Goal: Transaction & Acquisition: Purchase product/service

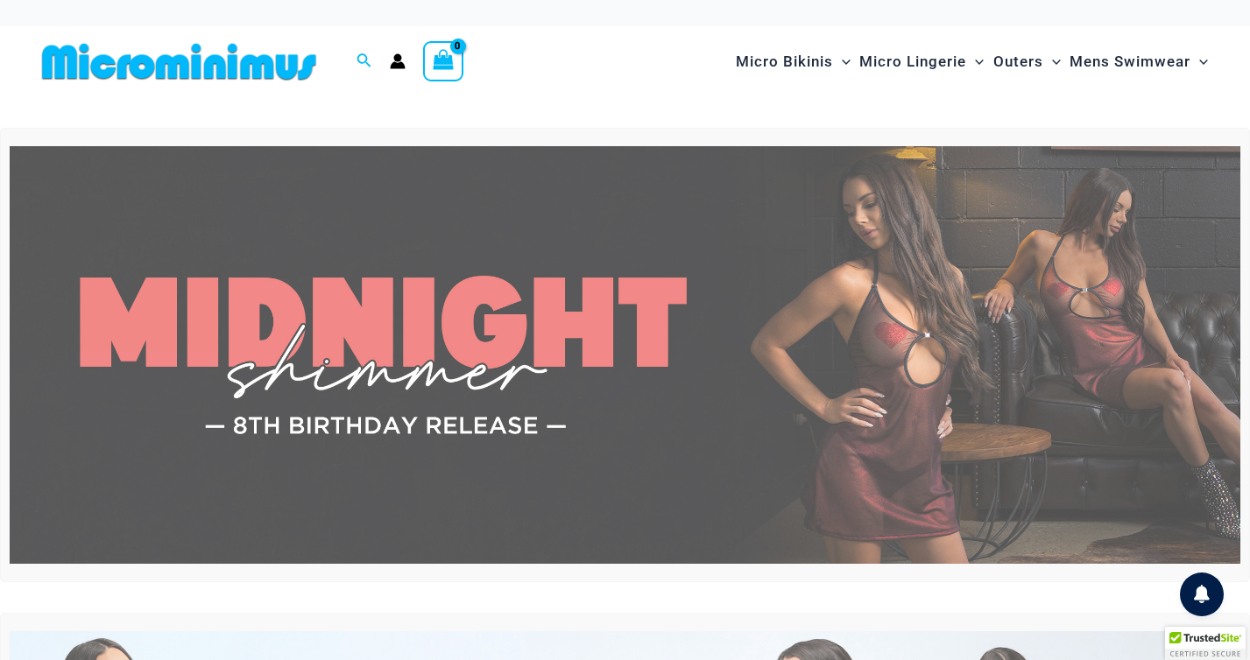
click at [394, 60] on icon "Account icon link" at bounding box center [398, 61] width 16 height 16
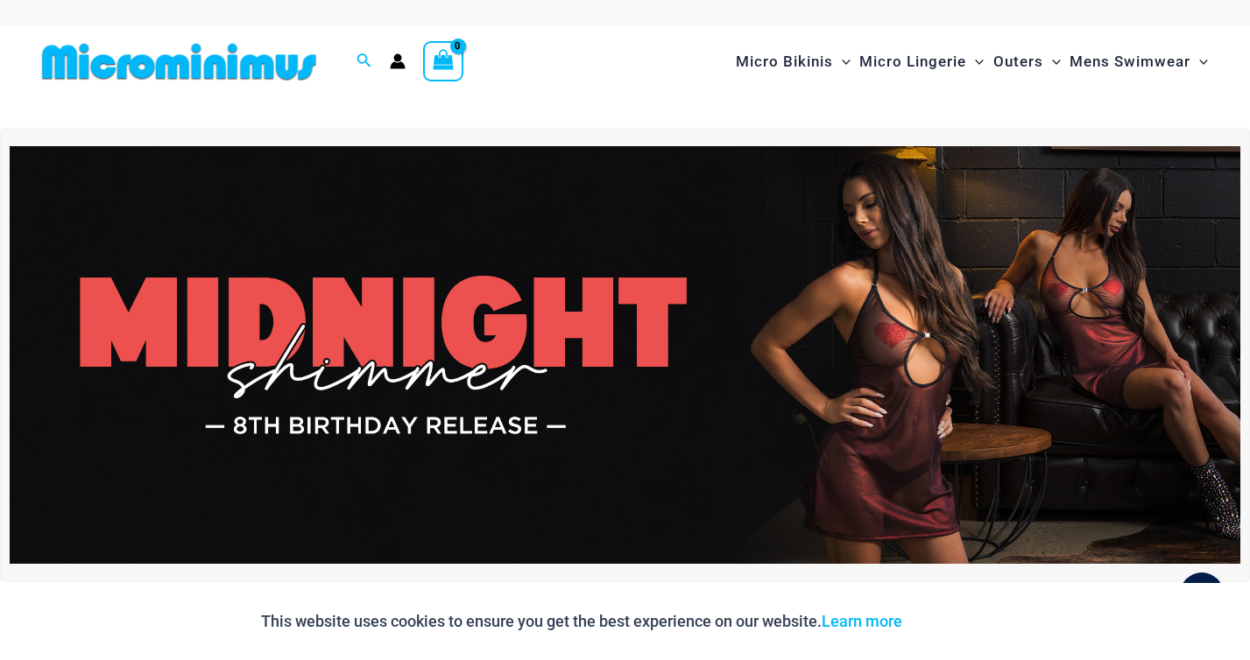
click at [401, 67] on icon "Account icon link" at bounding box center [398, 65] width 15 height 7
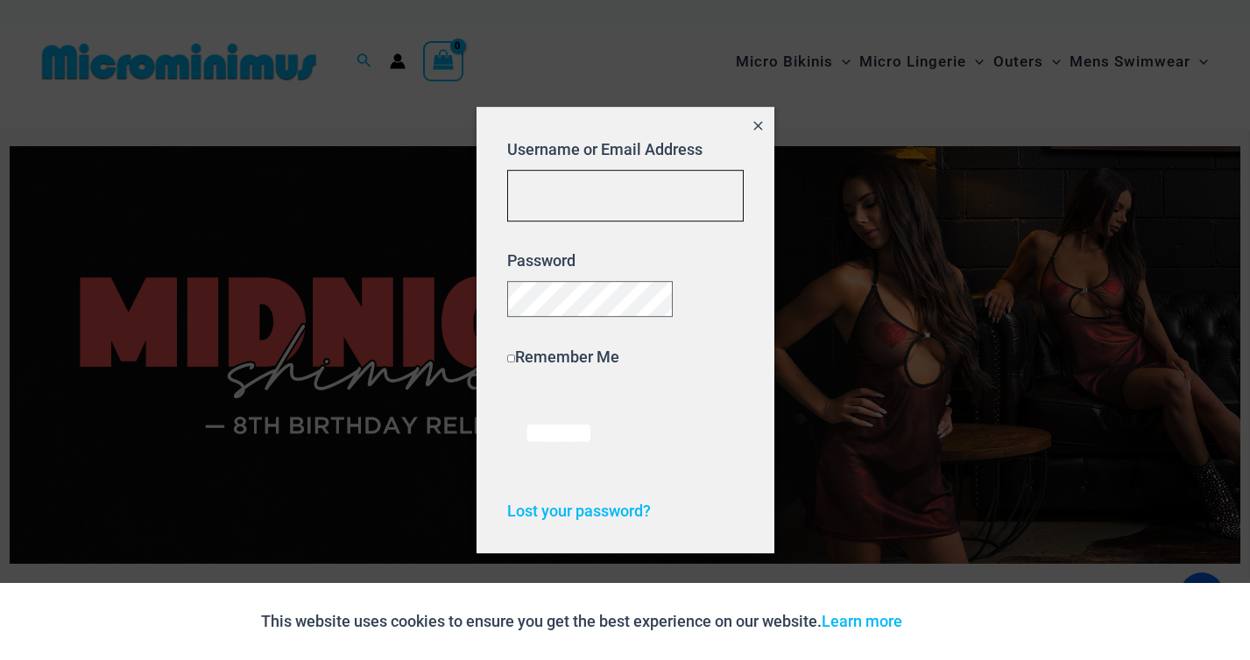
click at [566, 195] on input "Username or Email Address" at bounding box center [625, 196] width 236 height 52
type input "**********"
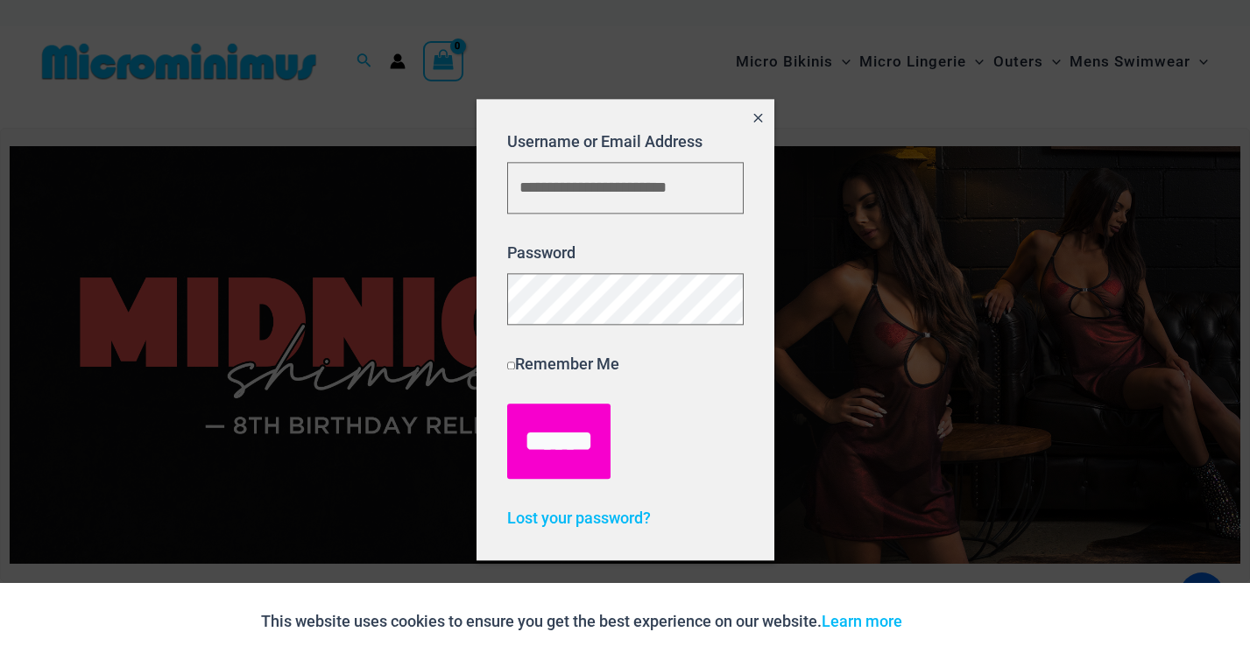
click at [578, 458] on input "******" at bounding box center [558, 441] width 103 height 75
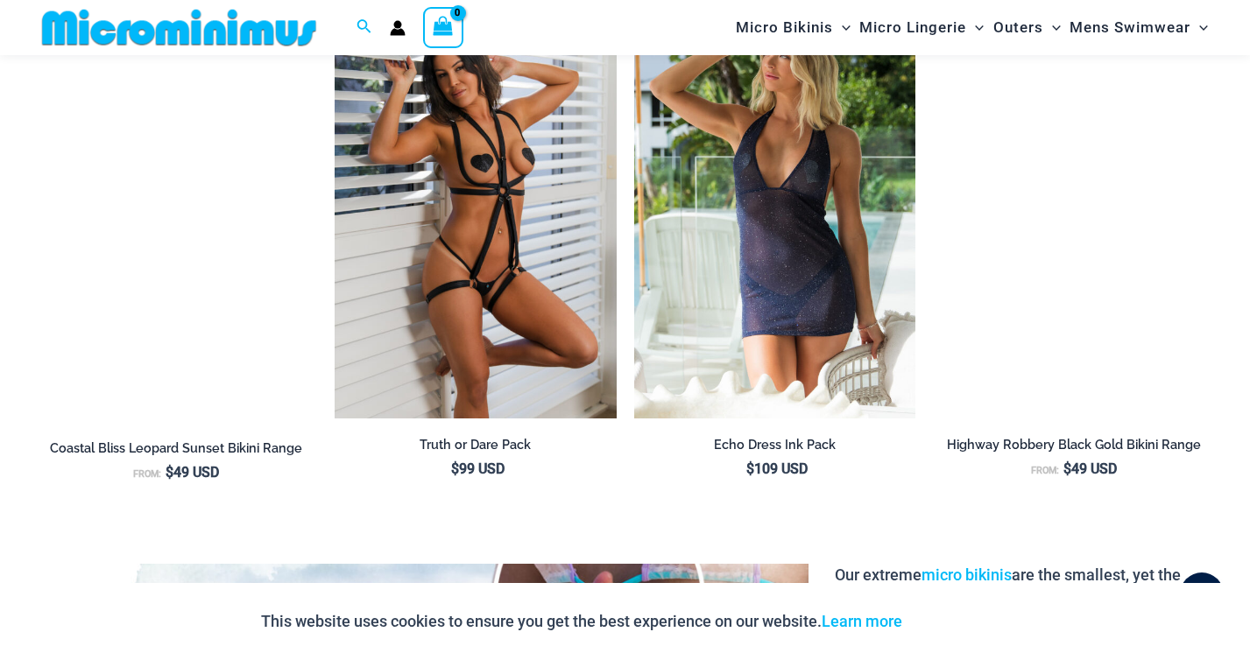
scroll to position [2105, 0]
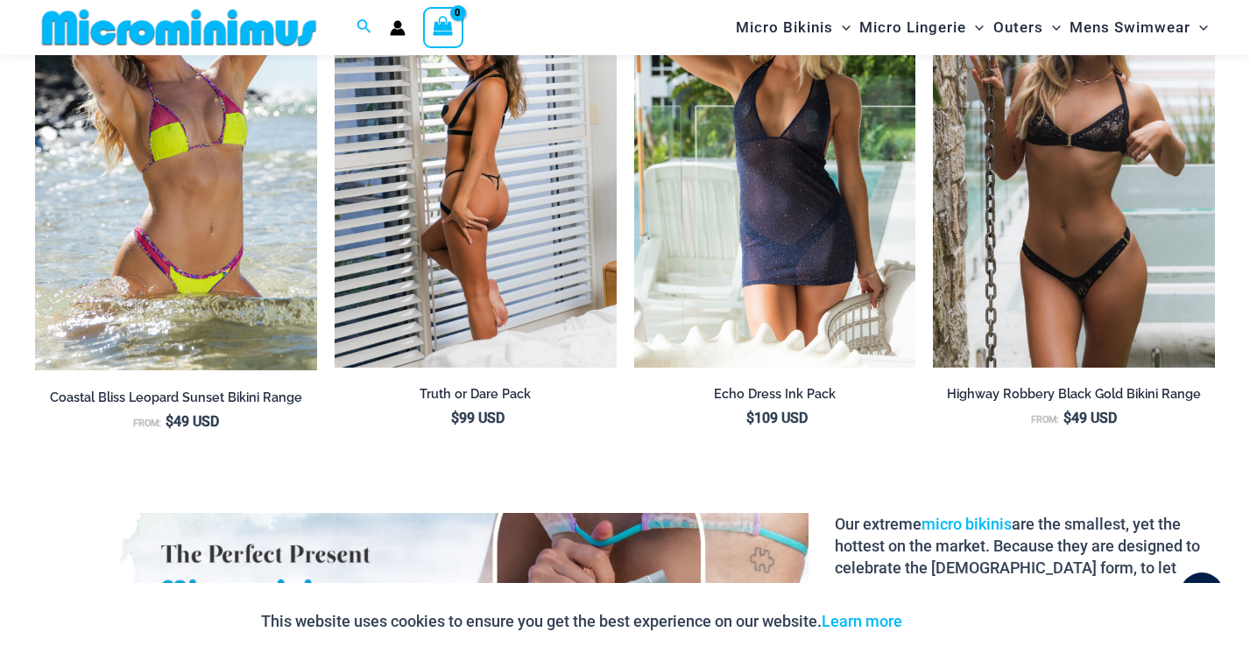
click at [496, 187] on img at bounding box center [476, 156] width 282 height 423
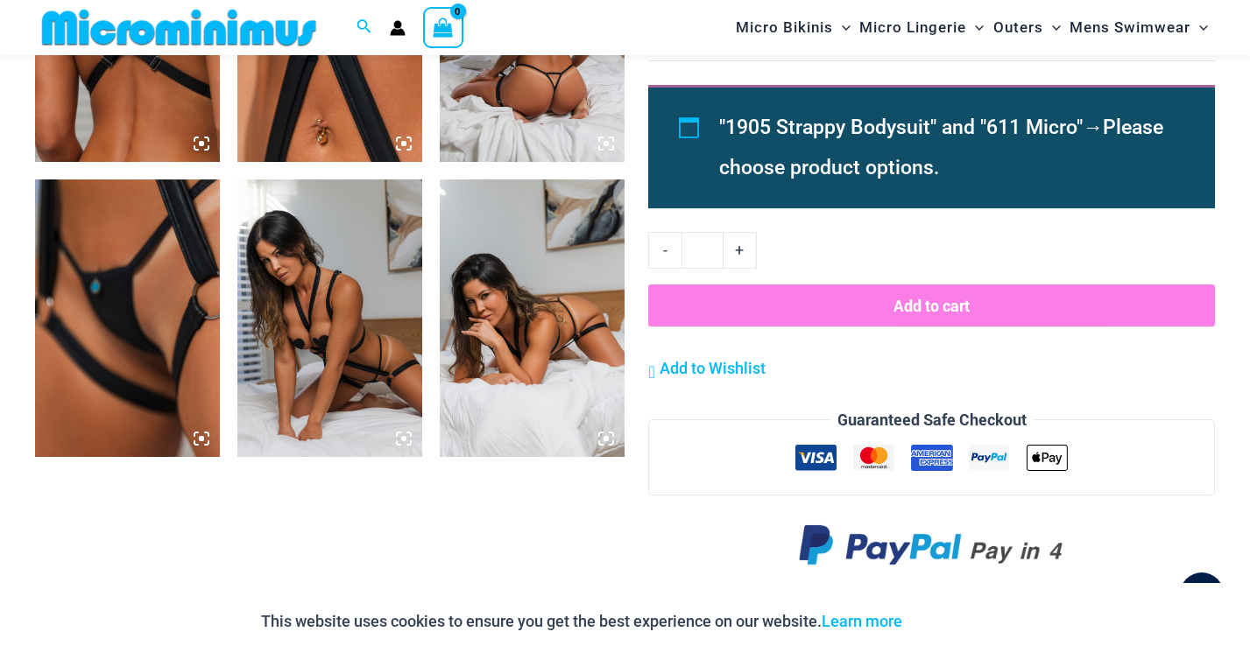
scroll to position [1490, 0]
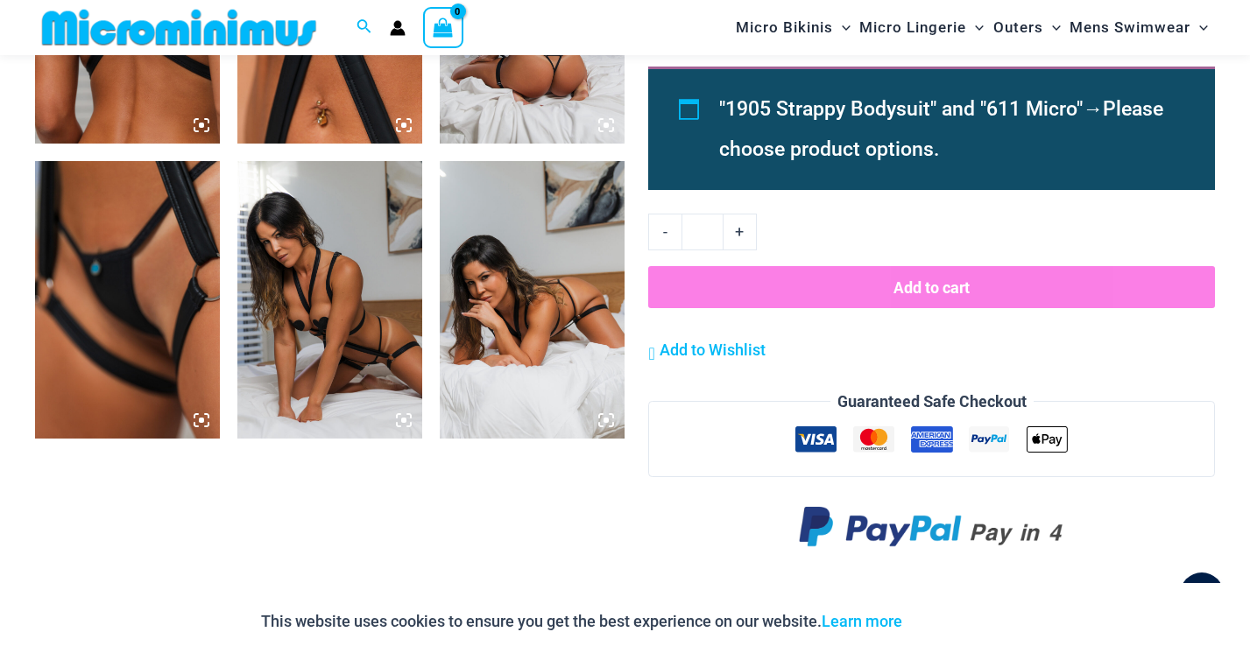
click at [799, 287] on button "Add to cart" at bounding box center [931, 287] width 567 height 42
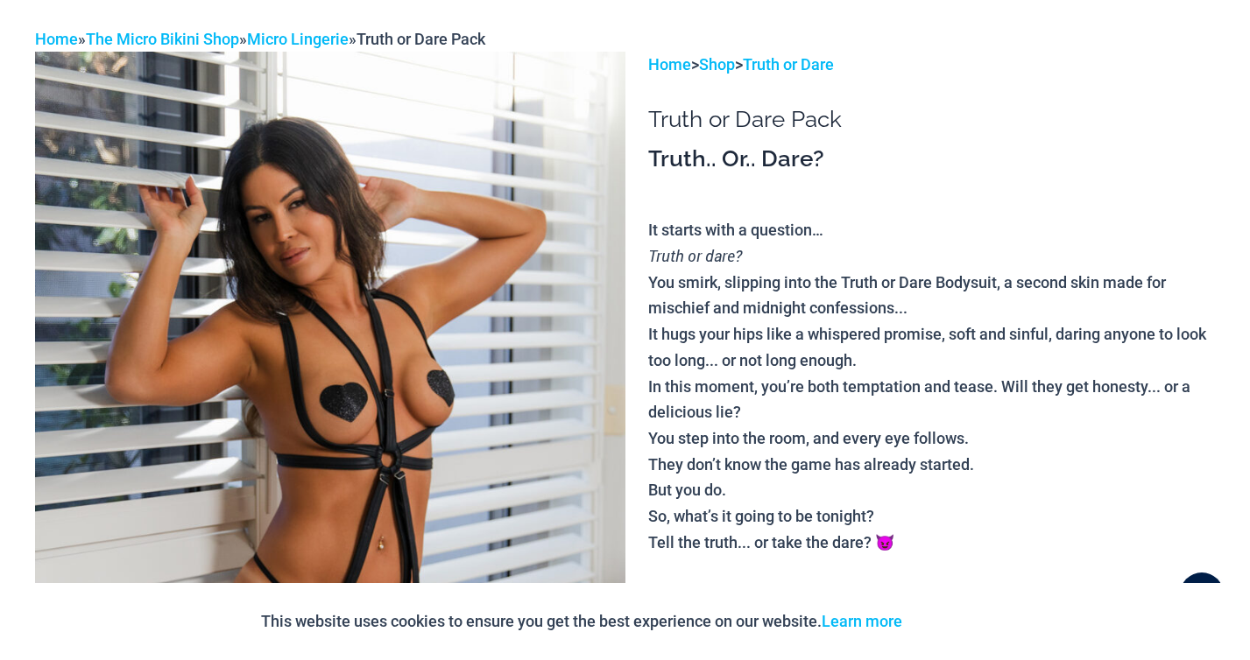
scroll to position [0, 0]
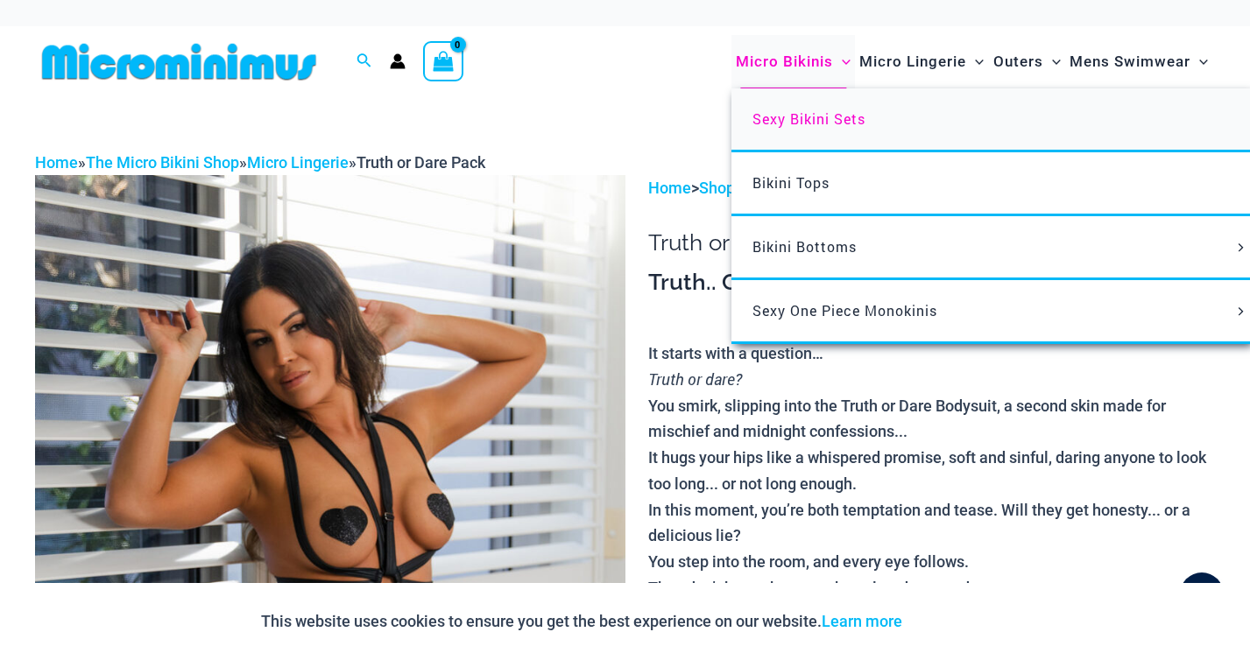
click at [795, 121] on span "Sexy Bikini Sets" at bounding box center [808, 118] width 113 height 18
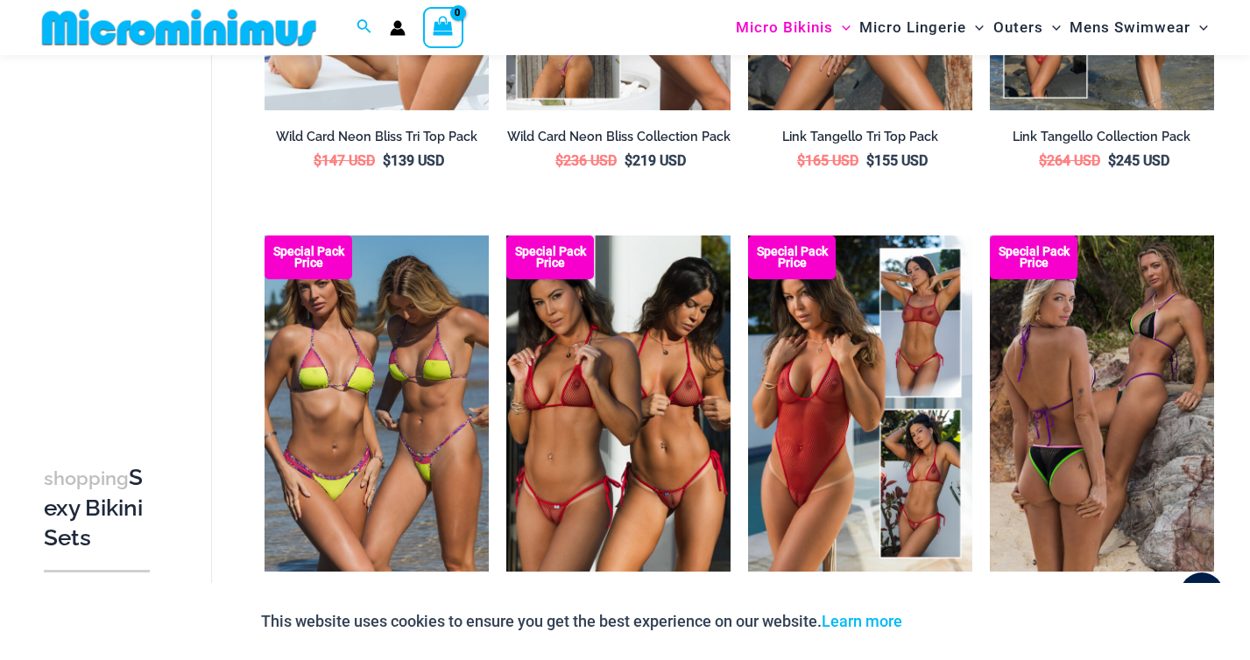
scroll to position [1404, 0]
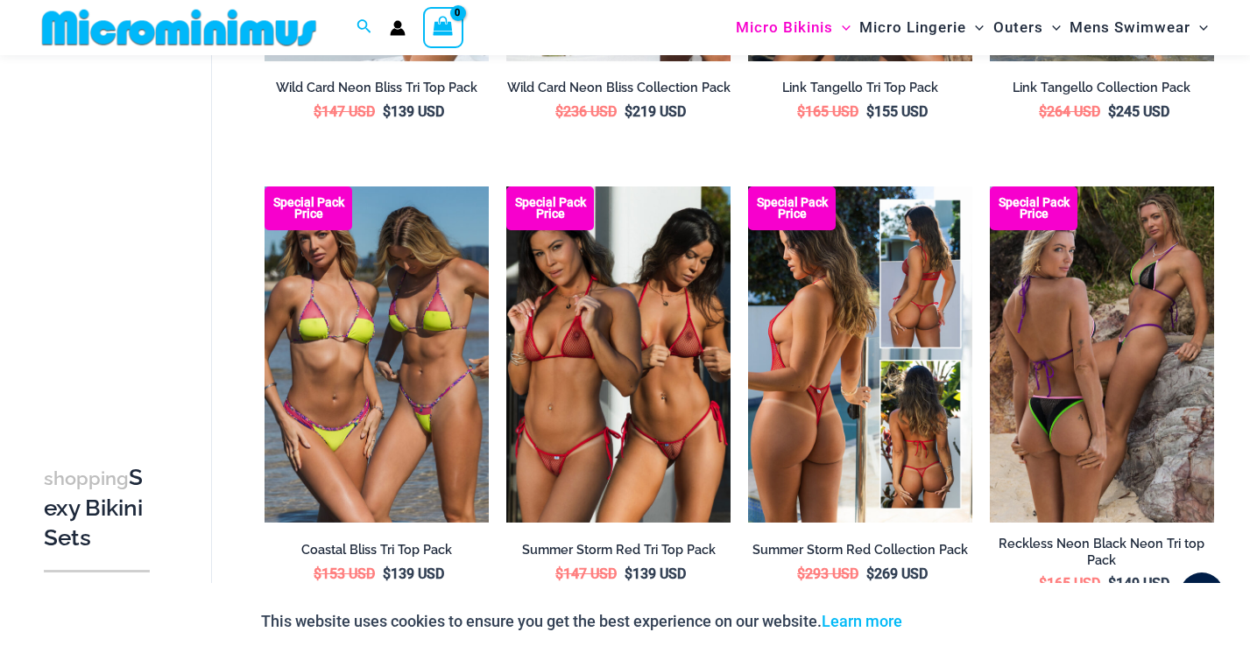
click at [805, 373] on img at bounding box center [860, 355] width 224 height 336
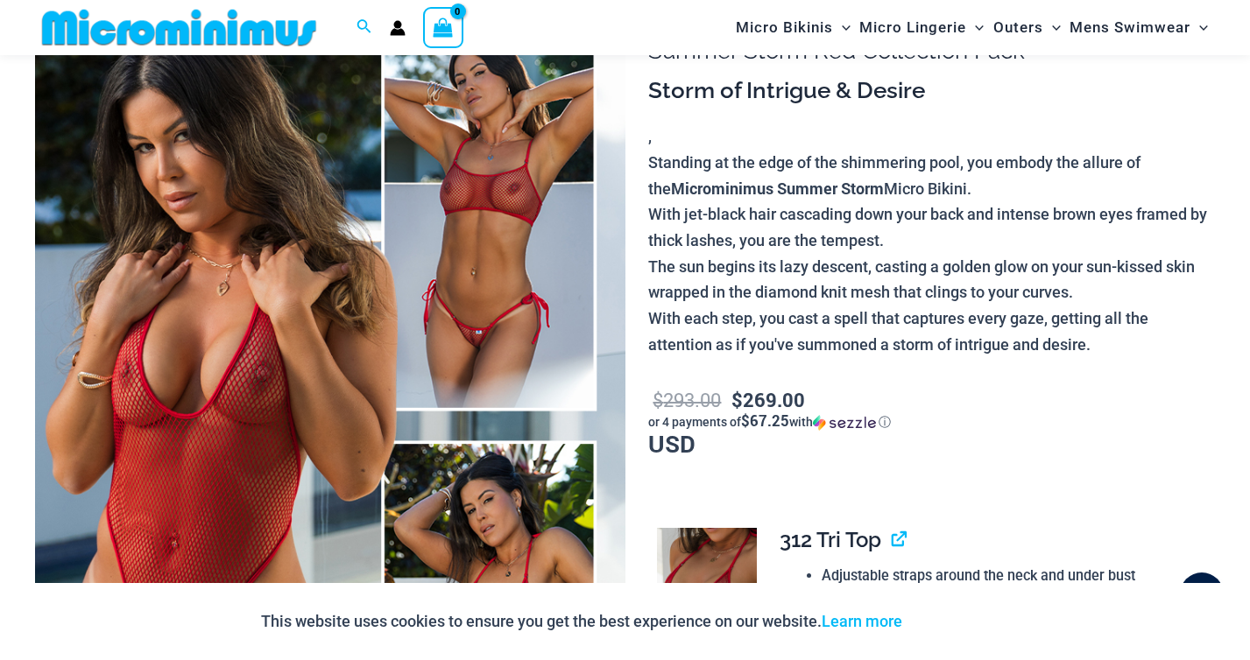
scroll to position [438, 0]
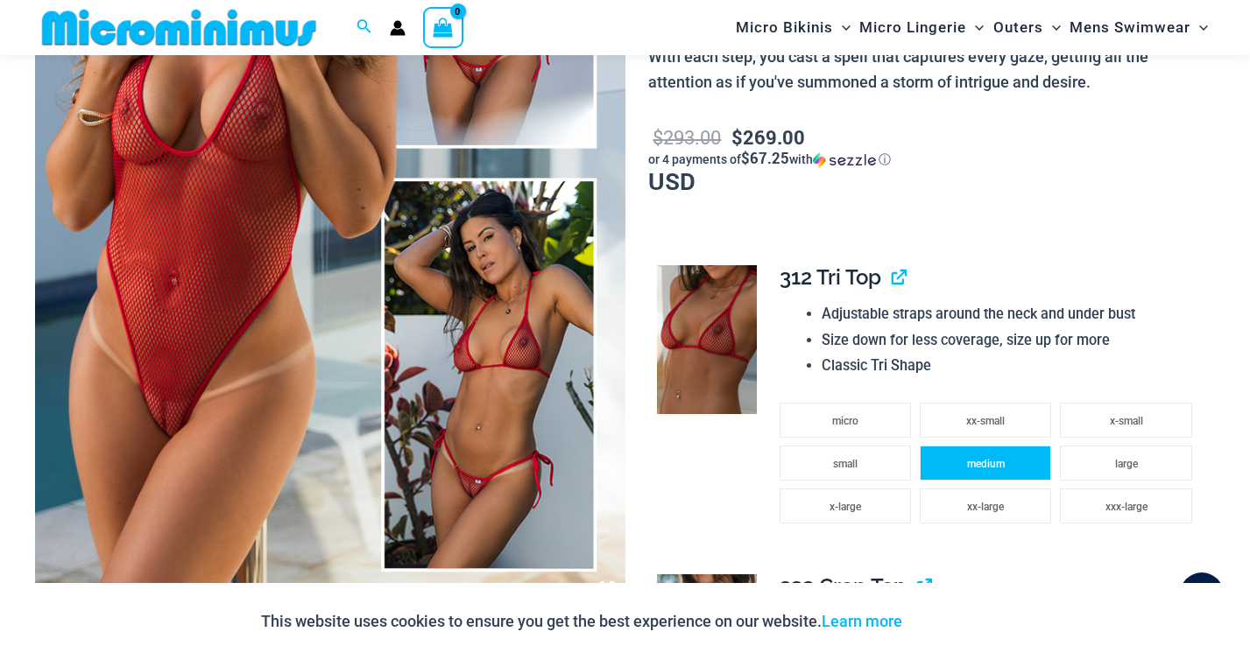
click at [970, 461] on span "medium" at bounding box center [986, 464] width 38 height 12
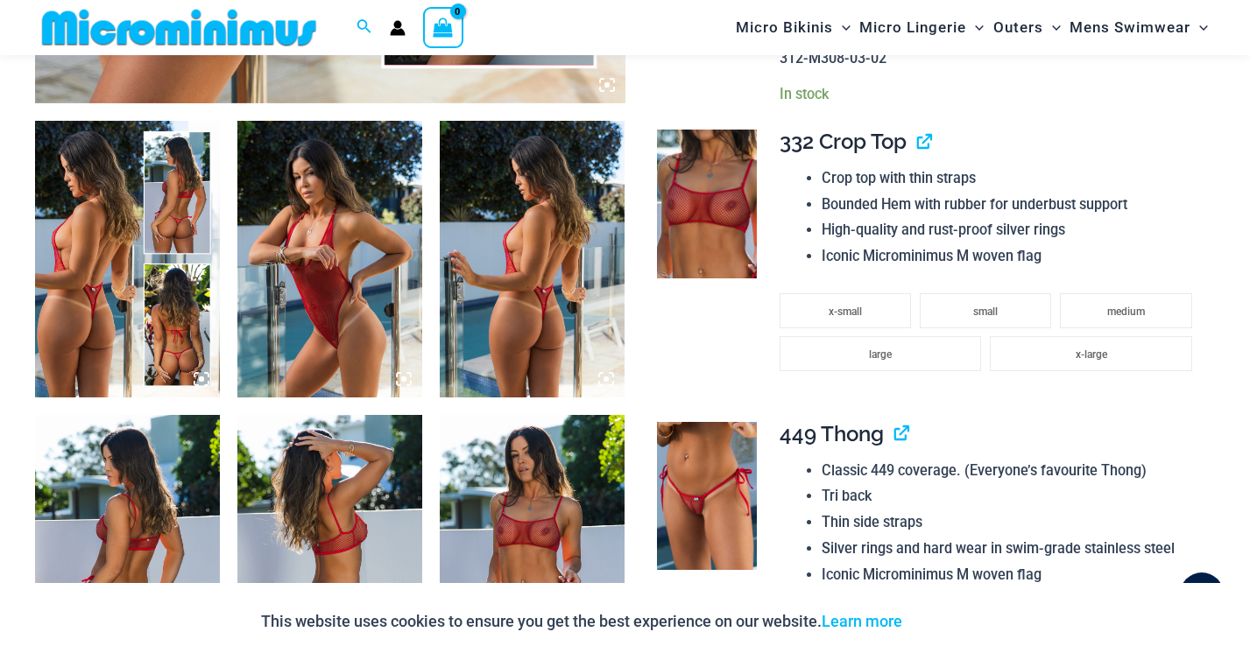
scroll to position [943, 0]
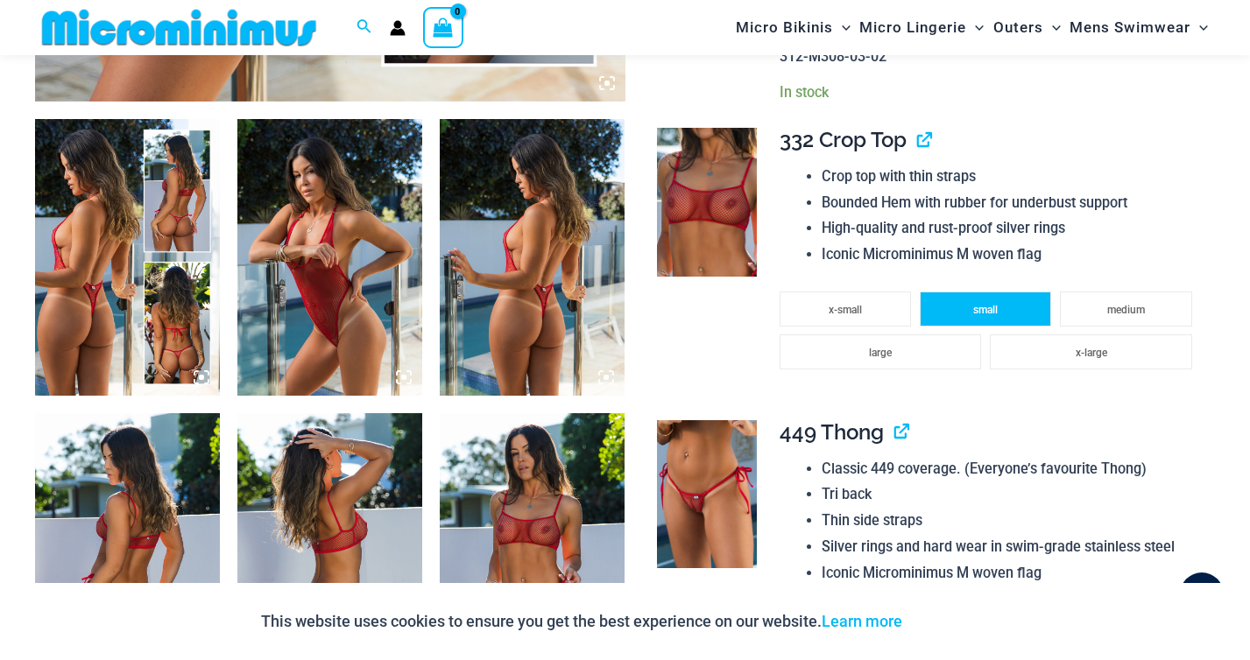
click at [974, 313] on span "small" at bounding box center [985, 310] width 25 height 12
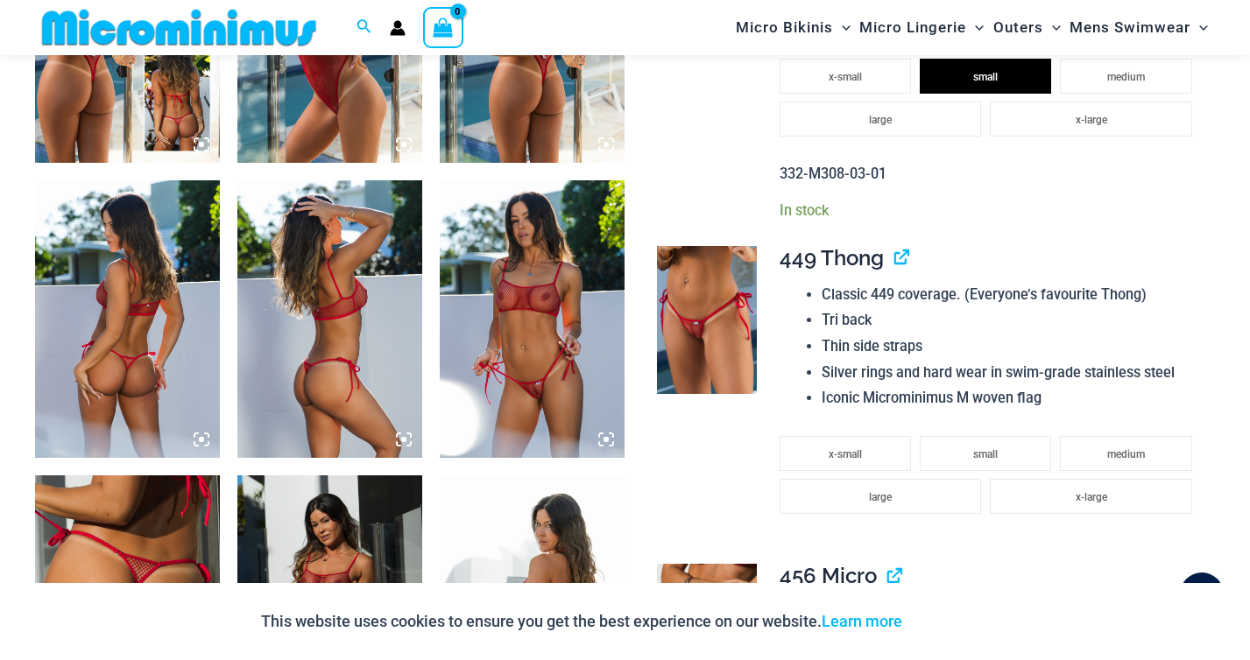
scroll to position [1187, 0]
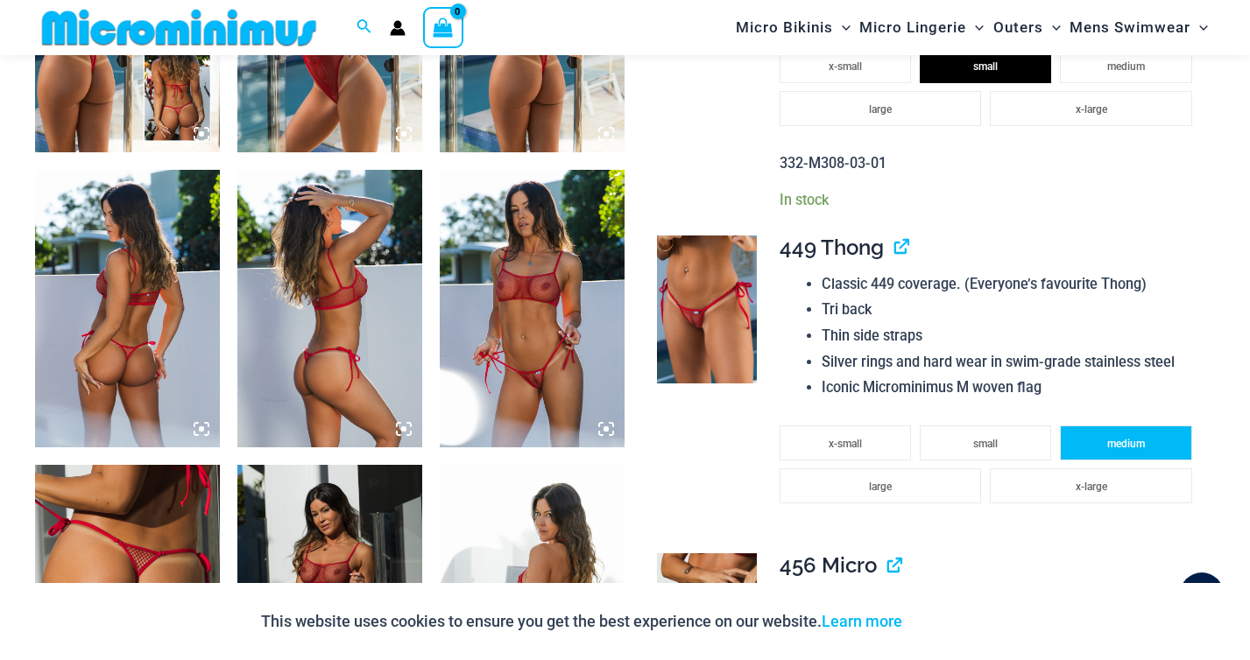
click at [1114, 437] on li "medium" at bounding box center [1125, 443] width 131 height 35
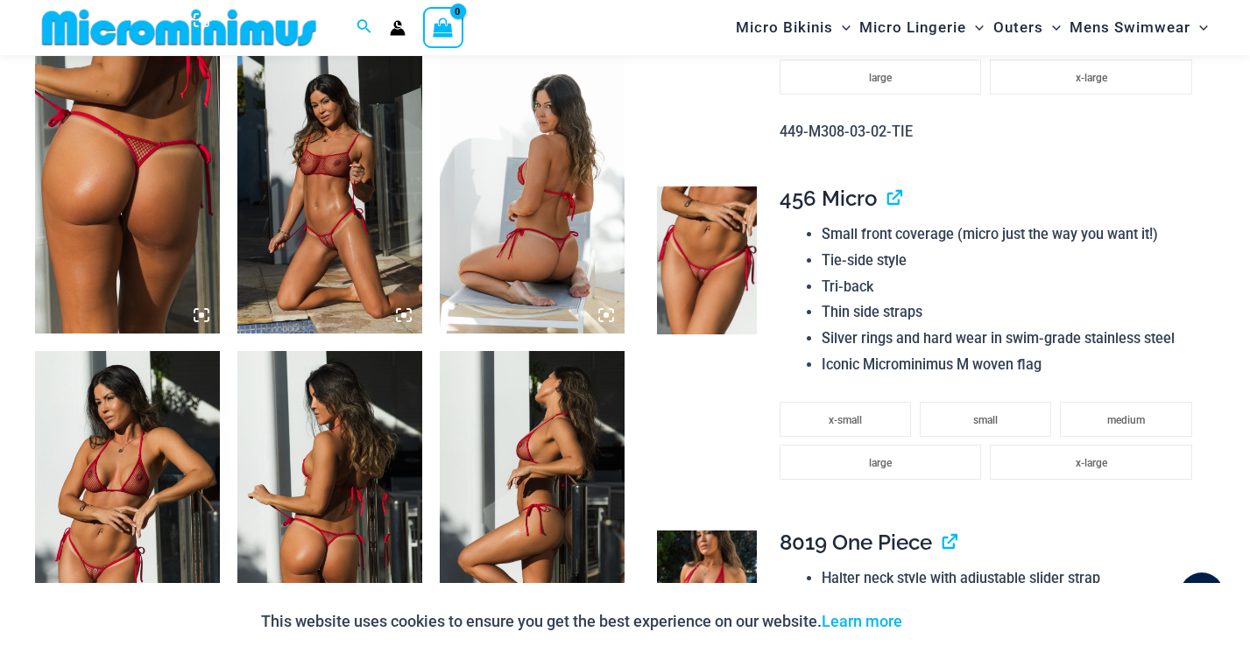
scroll to position [1715, 0]
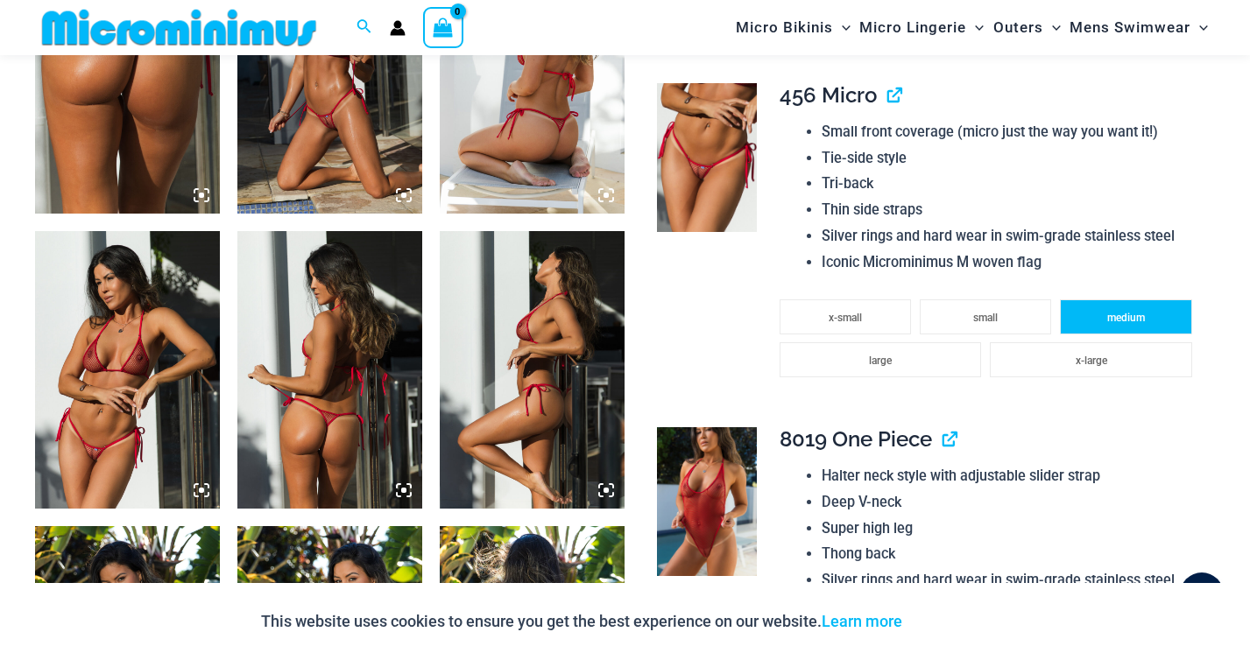
click at [1147, 307] on li "medium" at bounding box center [1125, 316] width 131 height 35
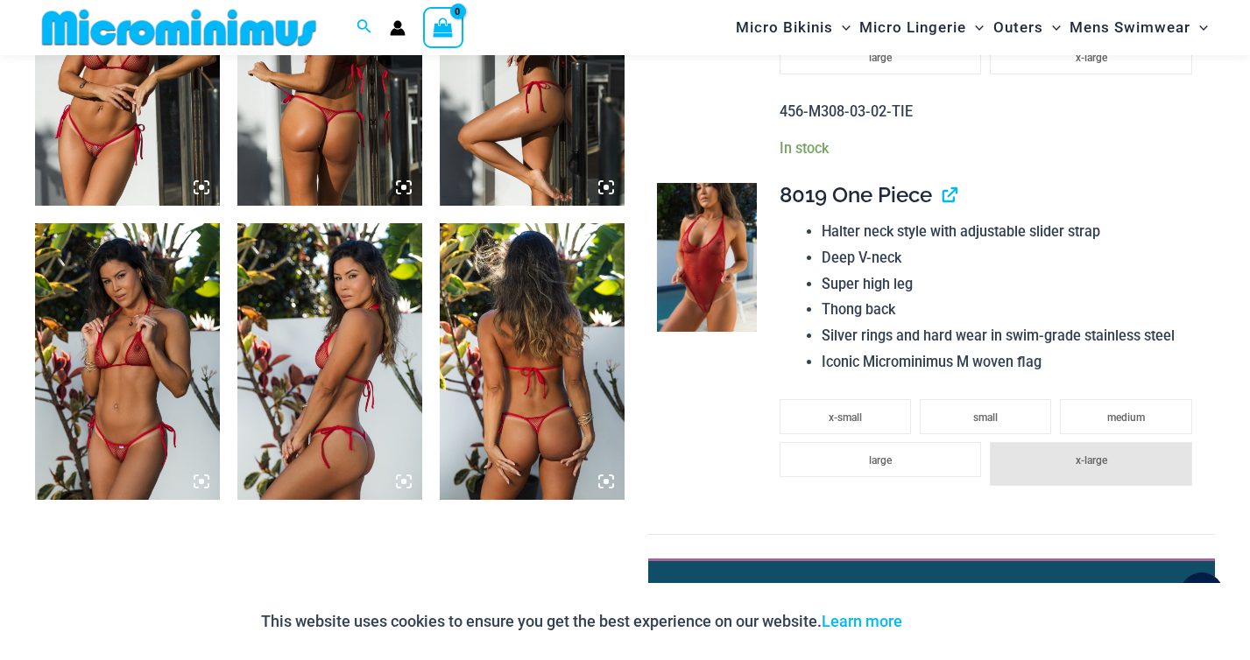
scroll to position [2020, 0]
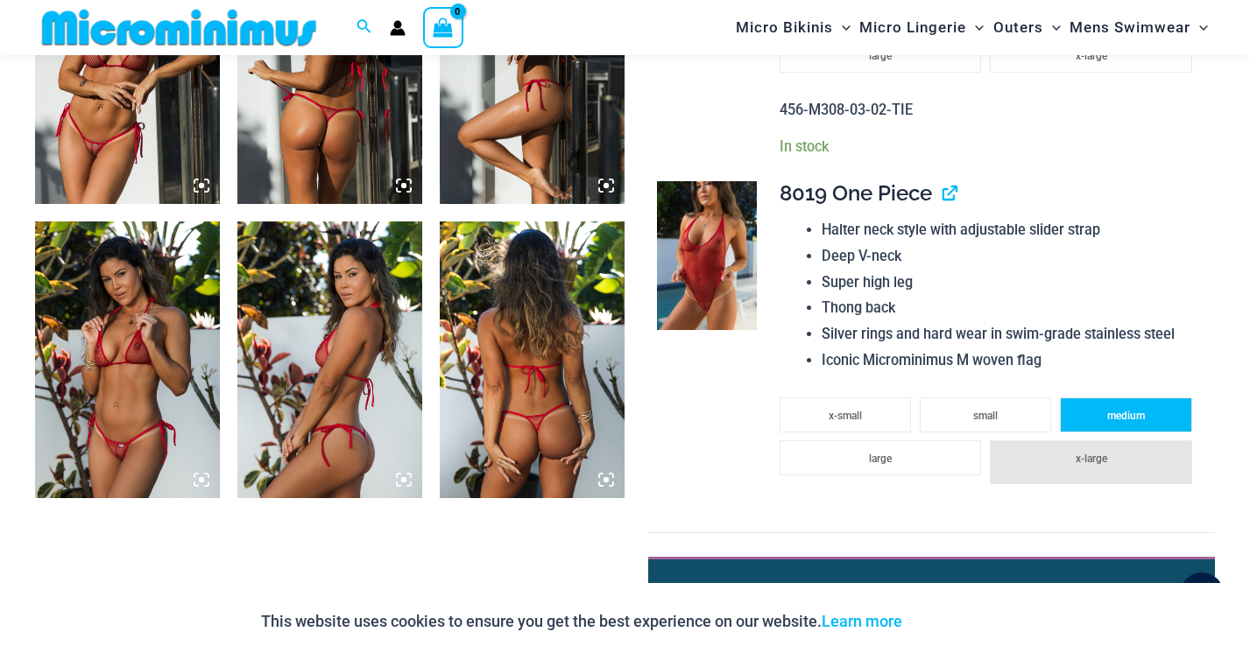
click at [1082, 418] on li "medium" at bounding box center [1125, 415] width 131 height 35
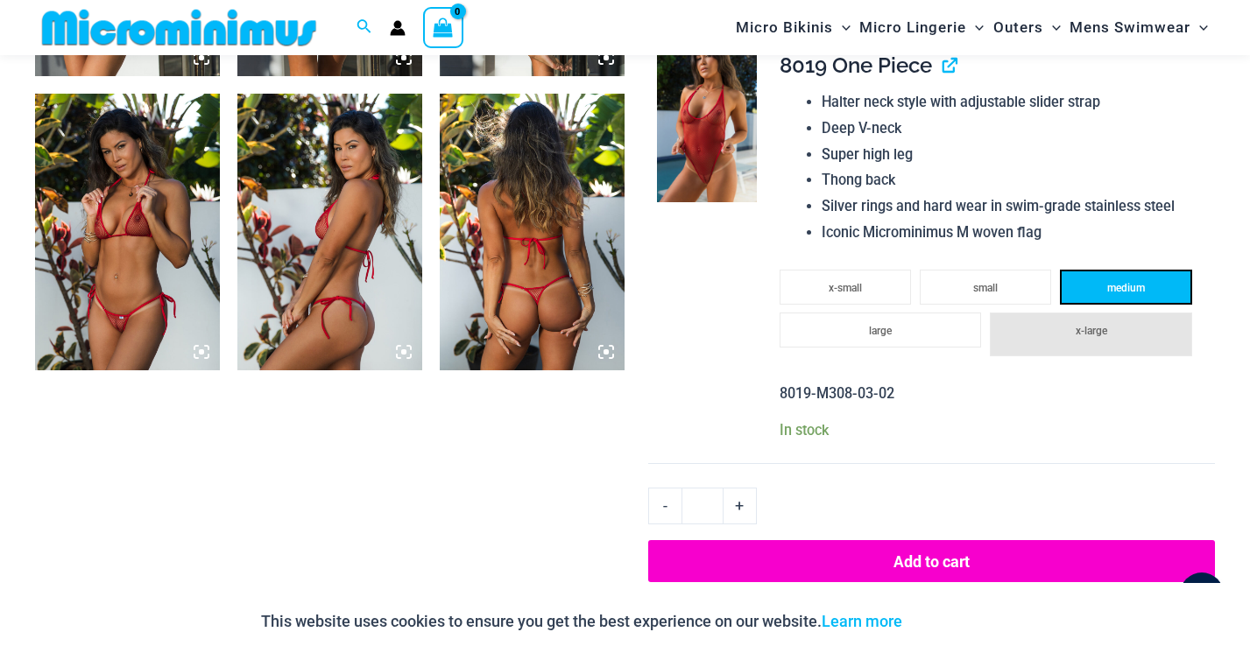
scroll to position [2275, 0]
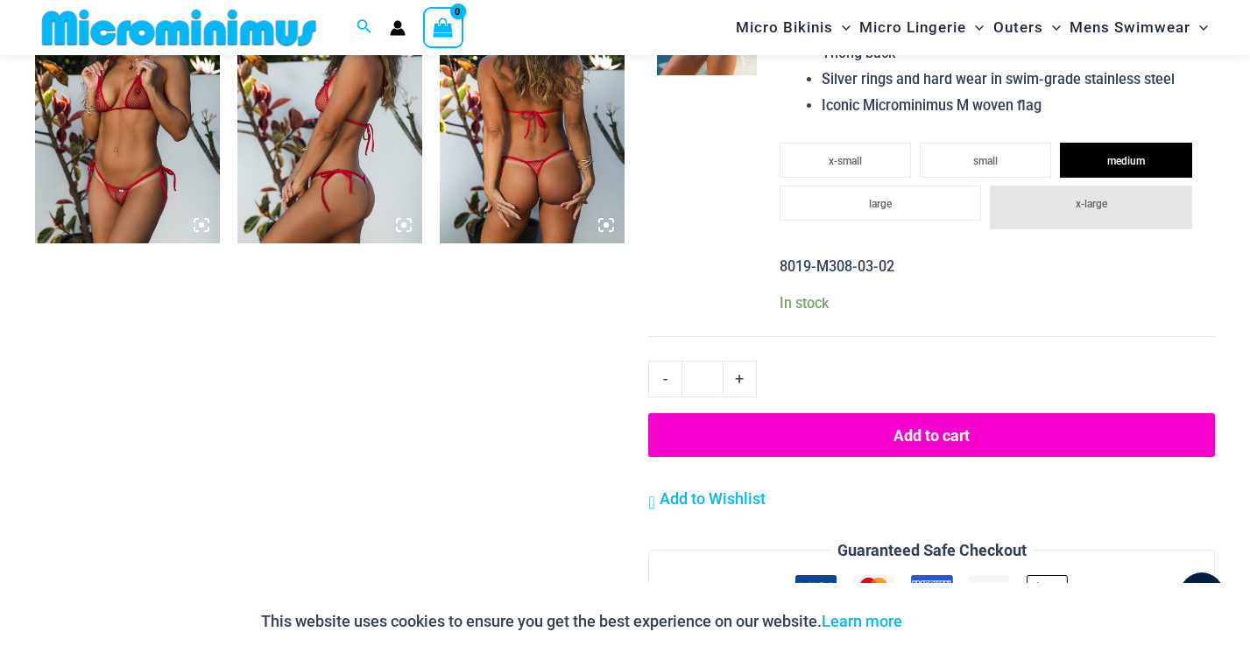
click at [1000, 434] on button "Add to cart" at bounding box center [931, 435] width 567 height 44
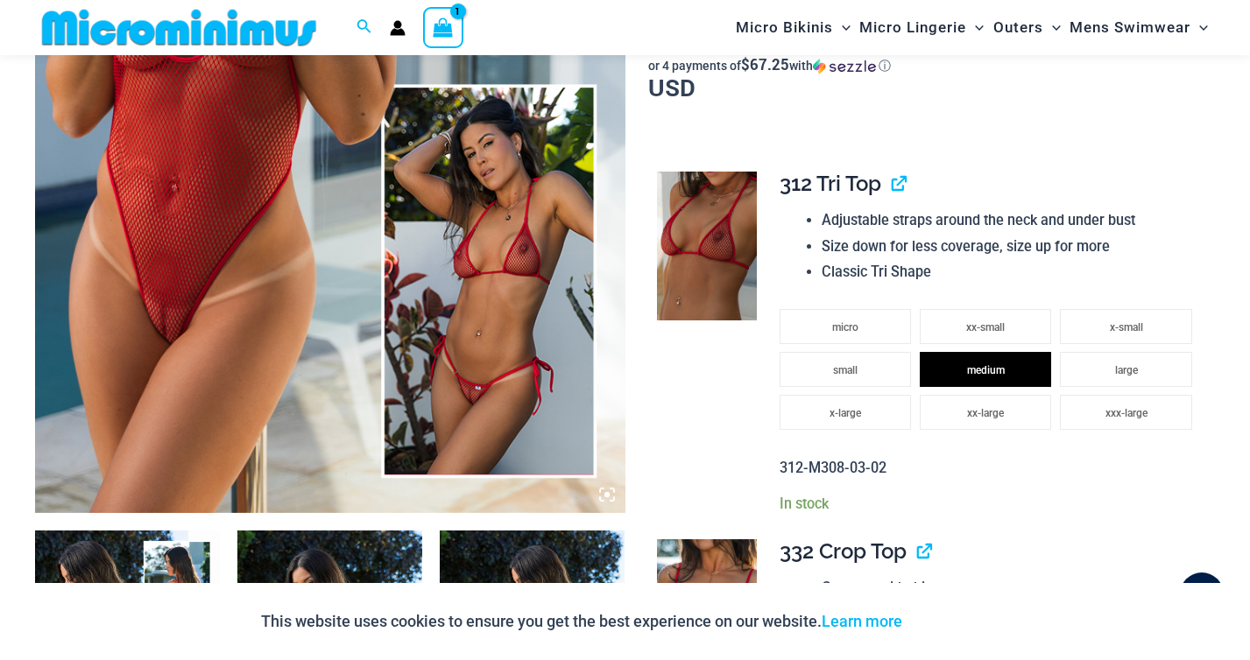
scroll to position [72, 0]
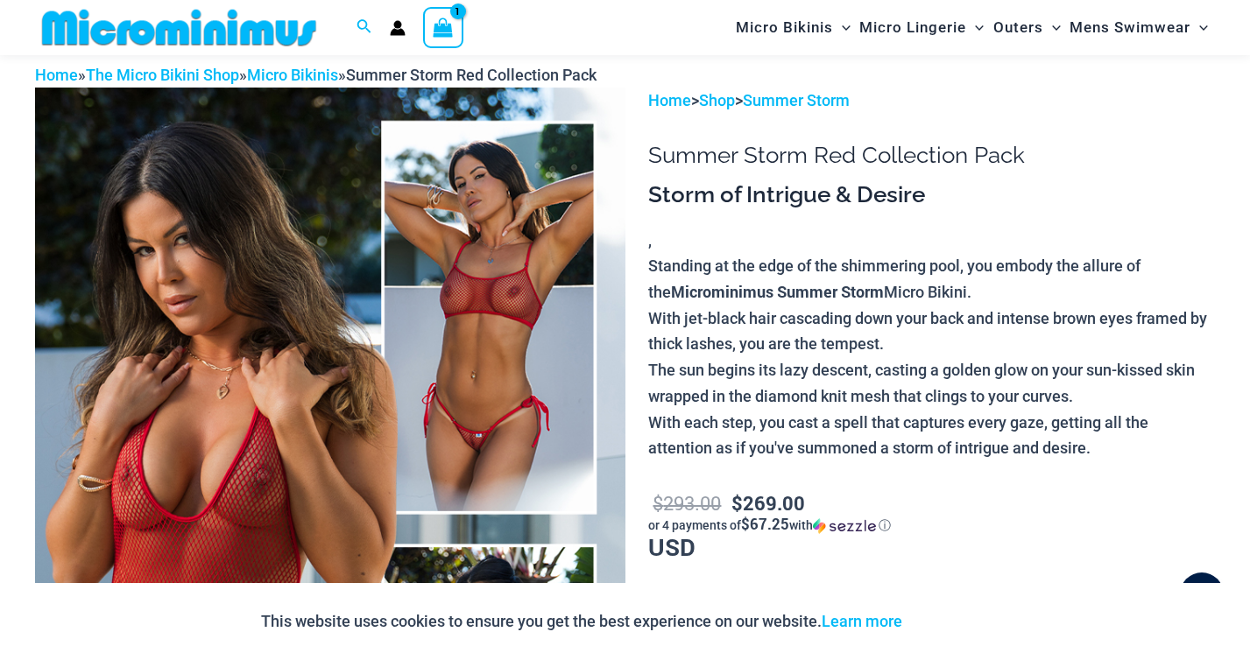
click at [449, 32] on icon "View Shopping Cart, 1 items" at bounding box center [443, 28] width 20 height 20
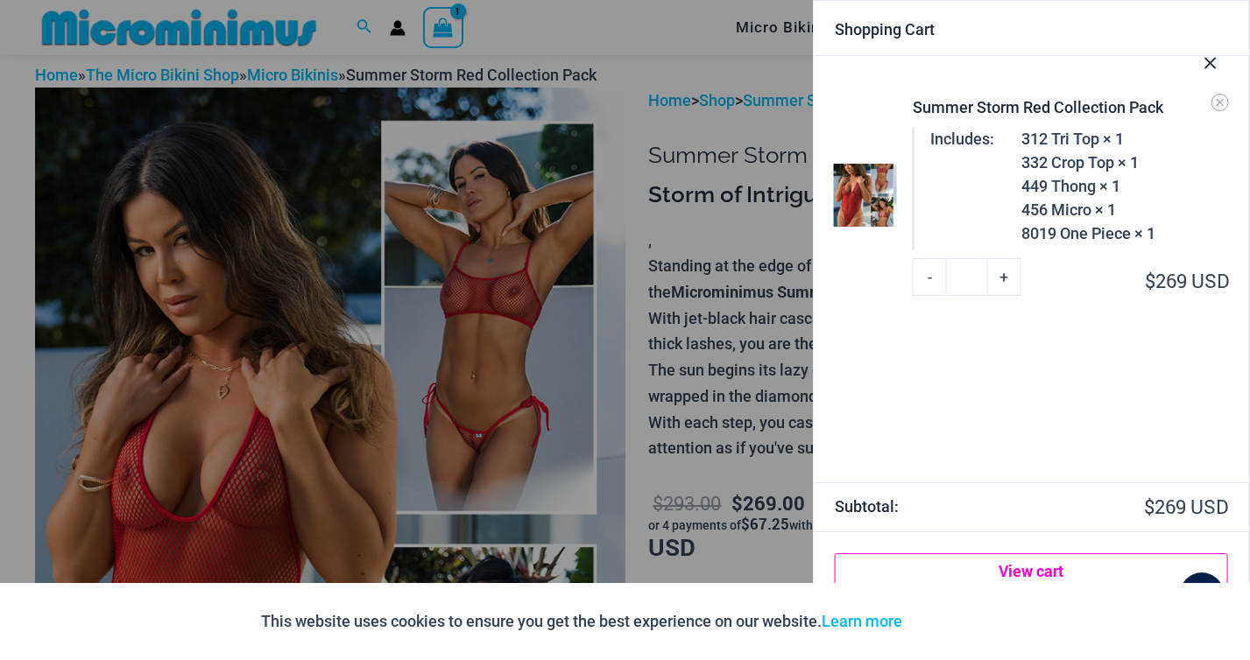
click at [954, 558] on link "View cart" at bounding box center [1031, 570] width 393 height 35
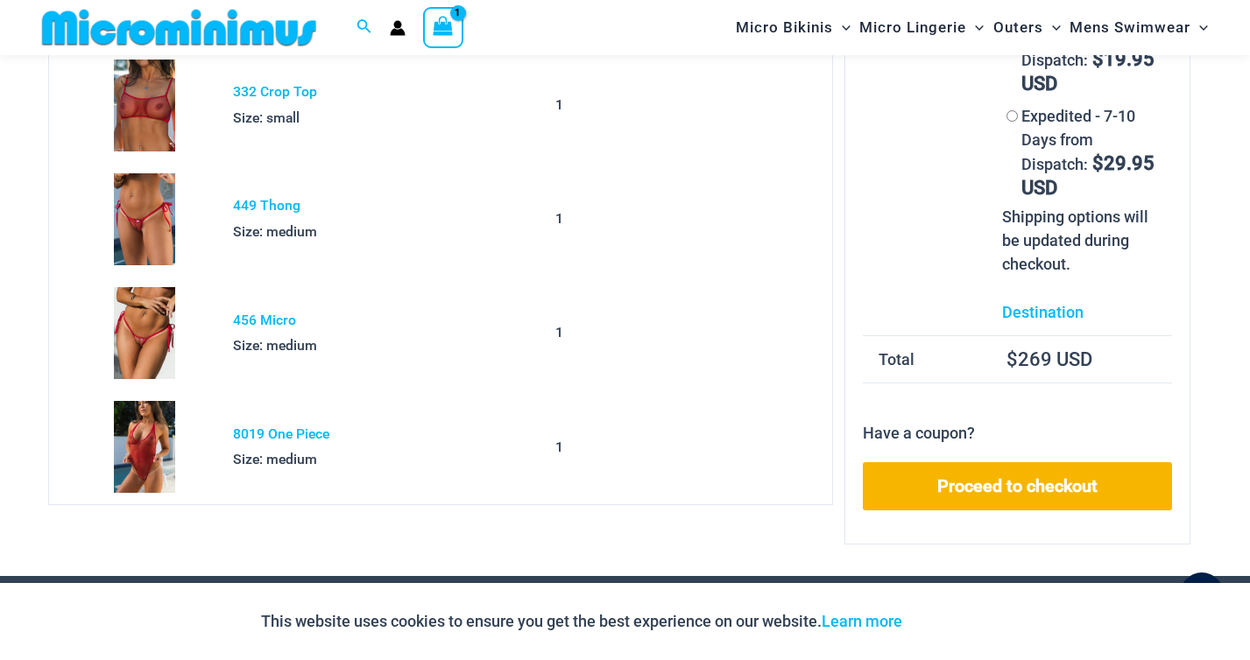
scroll to position [337, 0]
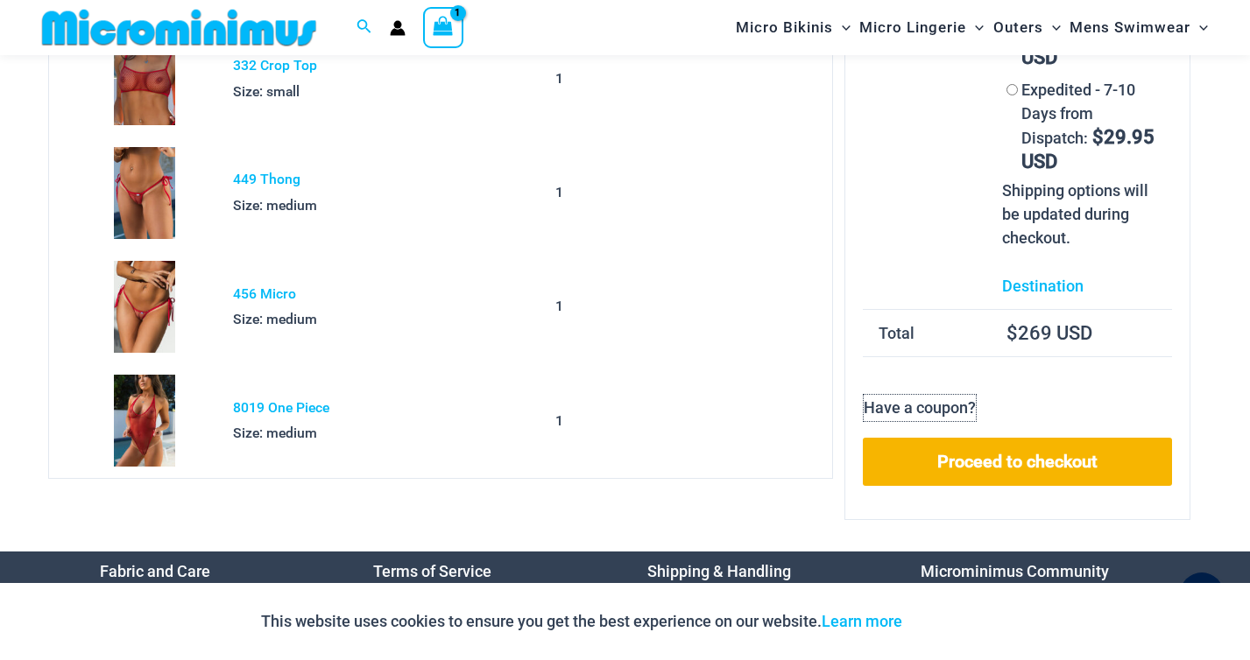
click at [911, 410] on p "Have a coupon?" at bounding box center [920, 408] width 114 height 28
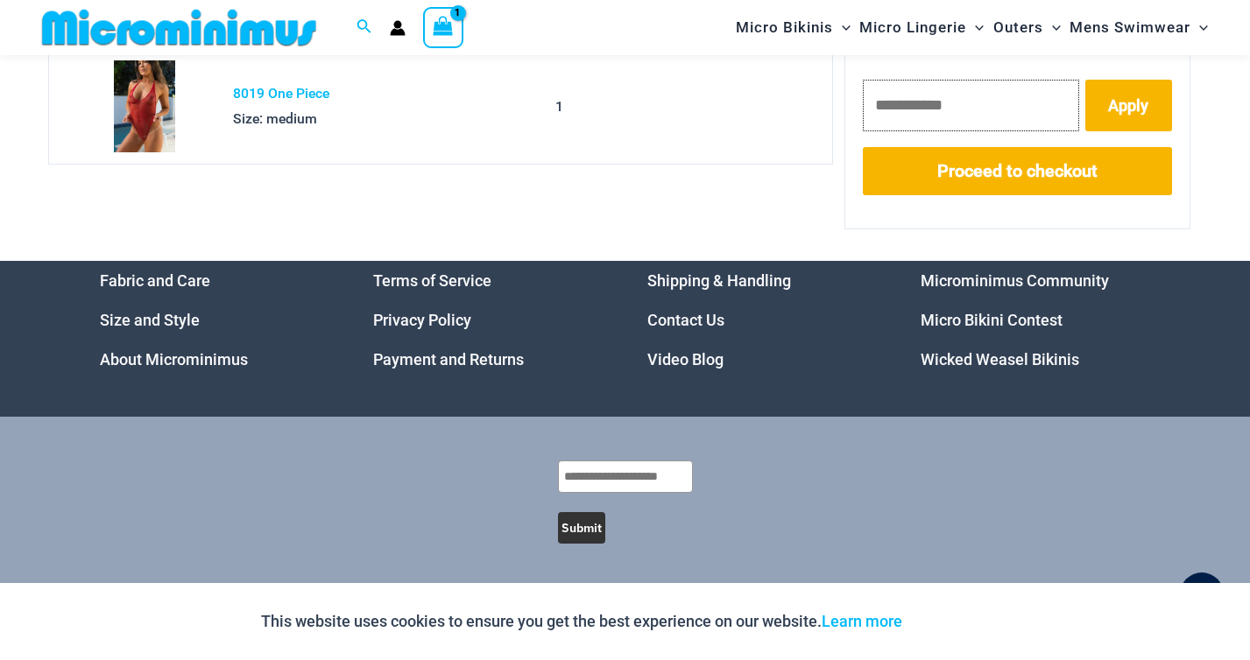
scroll to position [0, 0]
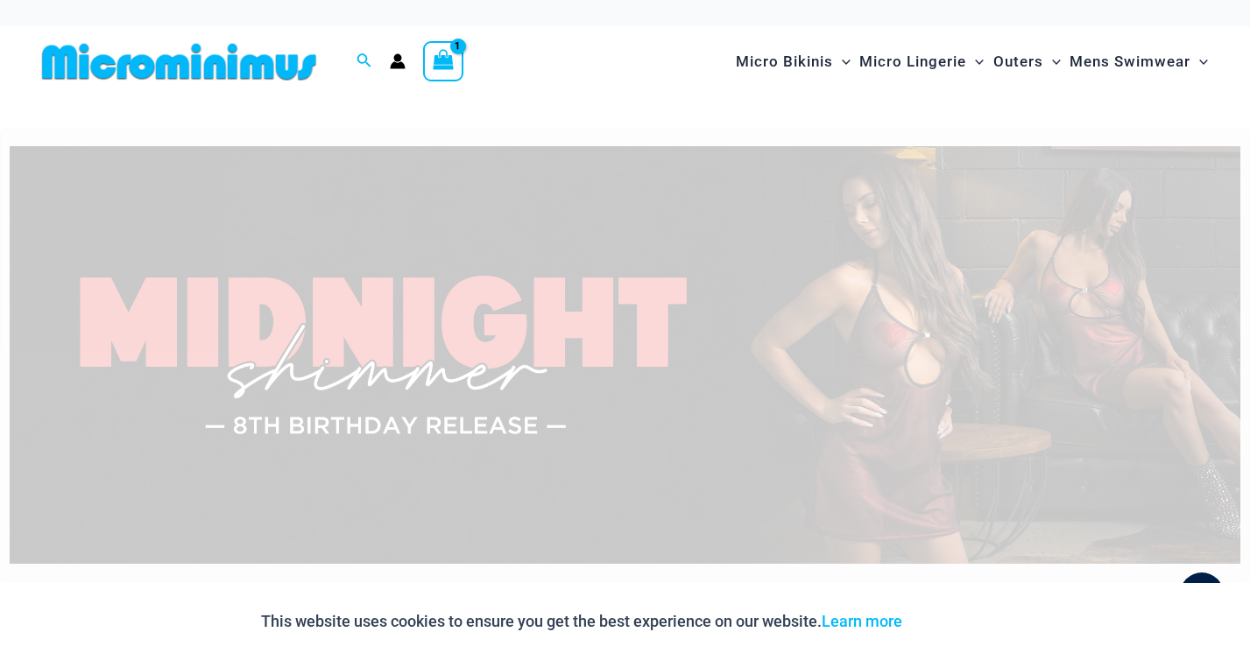
click at [391, 61] on icon "Account icon link" at bounding box center [398, 61] width 16 height 16
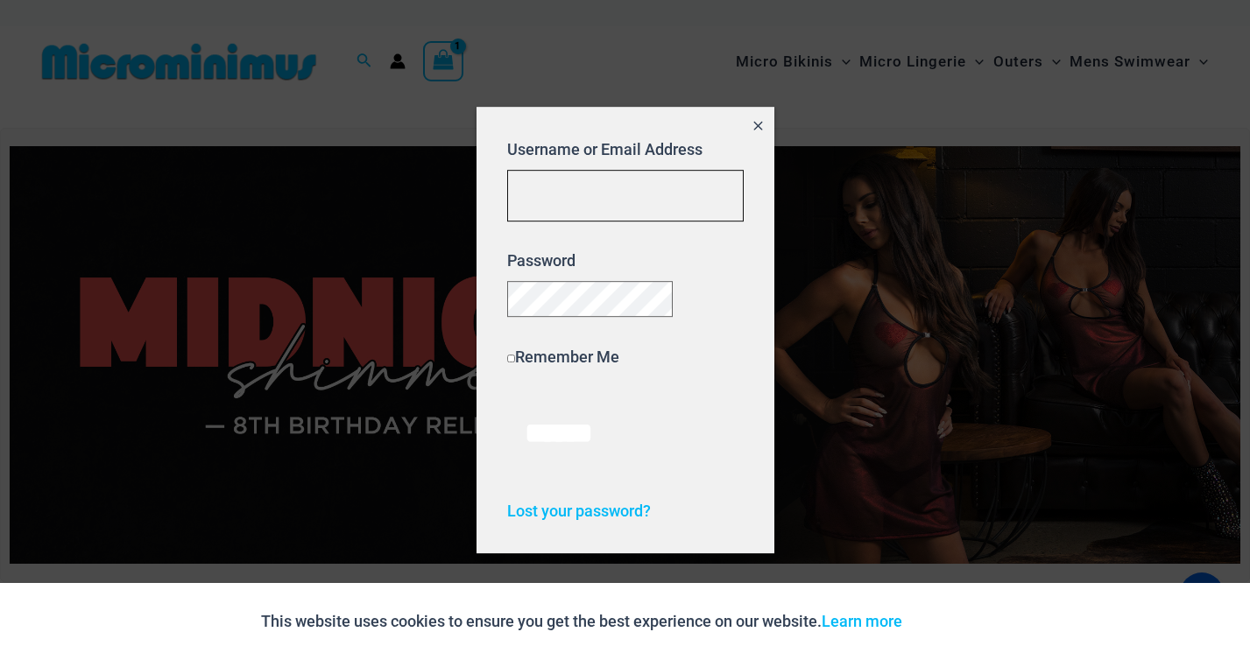
click at [586, 187] on input "Username or Email Address" at bounding box center [625, 196] width 236 height 52
type input "**********"
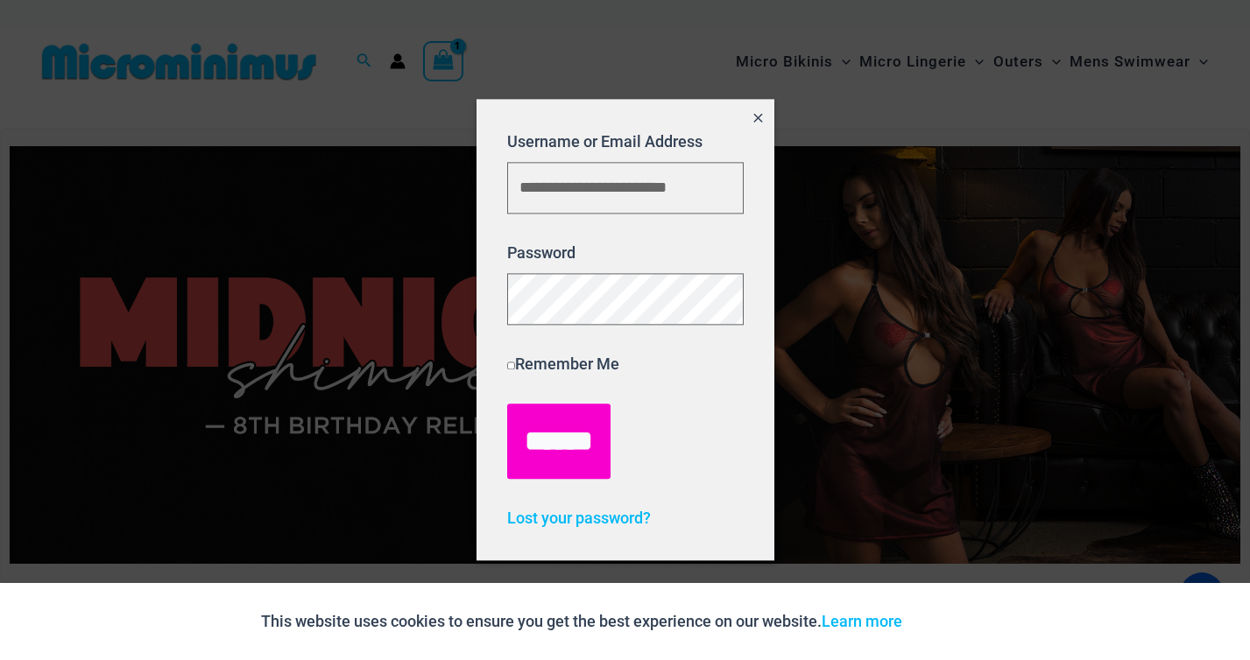
click at [552, 429] on input "******" at bounding box center [558, 441] width 103 height 75
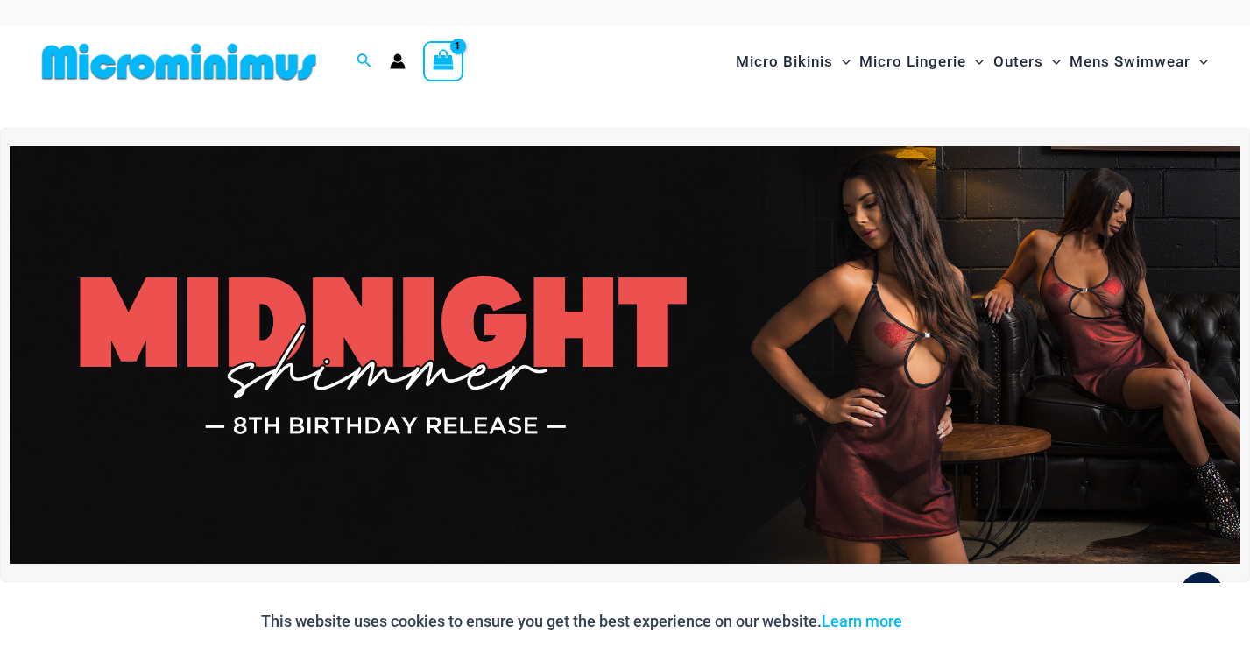
click at [396, 60] on circle "Account icon link" at bounding box center [398, 58] width 8 height 8
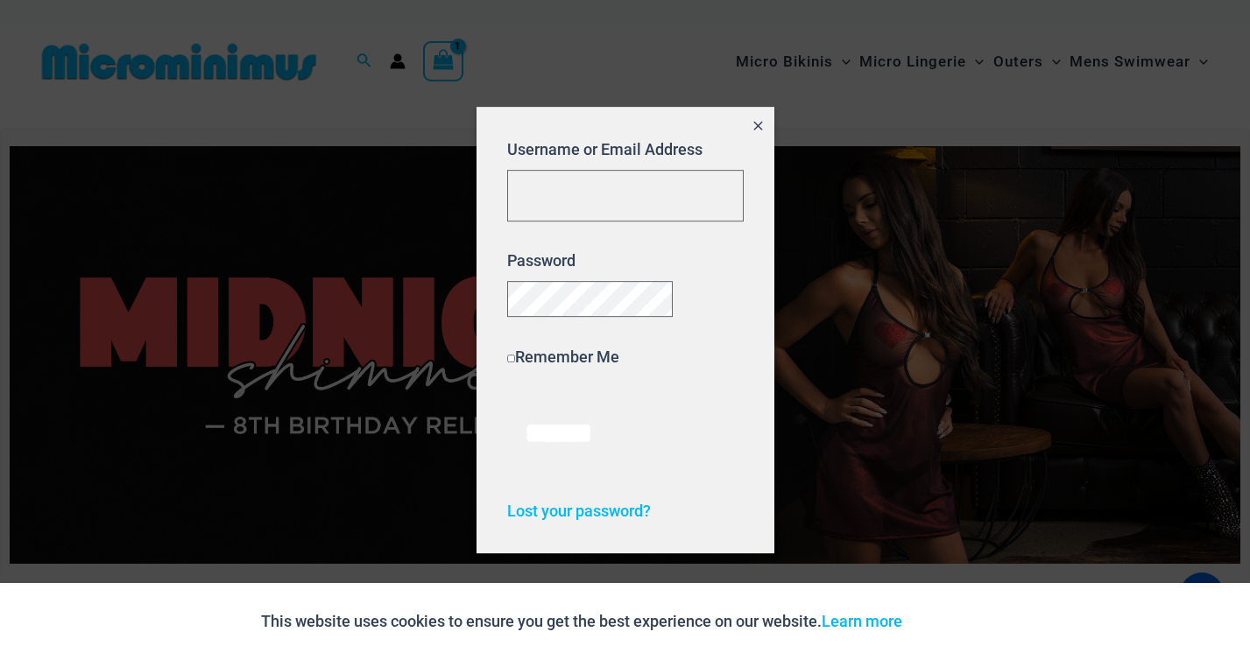
click at [764, 120] on icon "Close popup" at bounding box center [757, 125] width 15 height 15
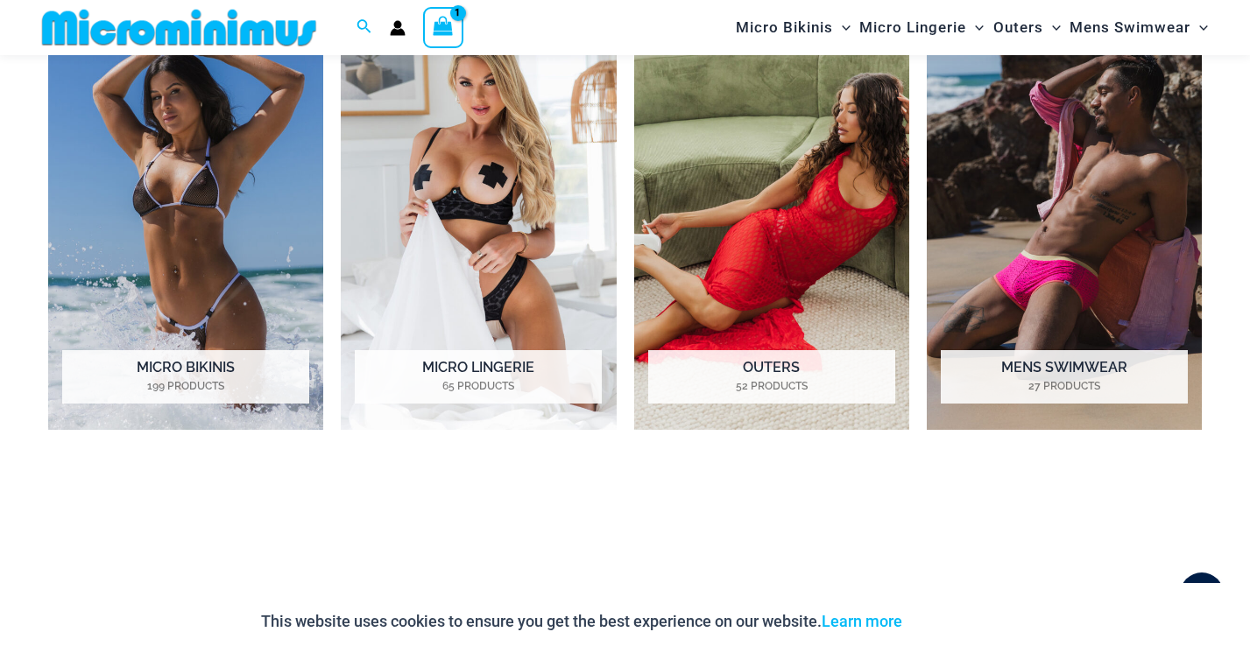
scroll to position [970, 0]
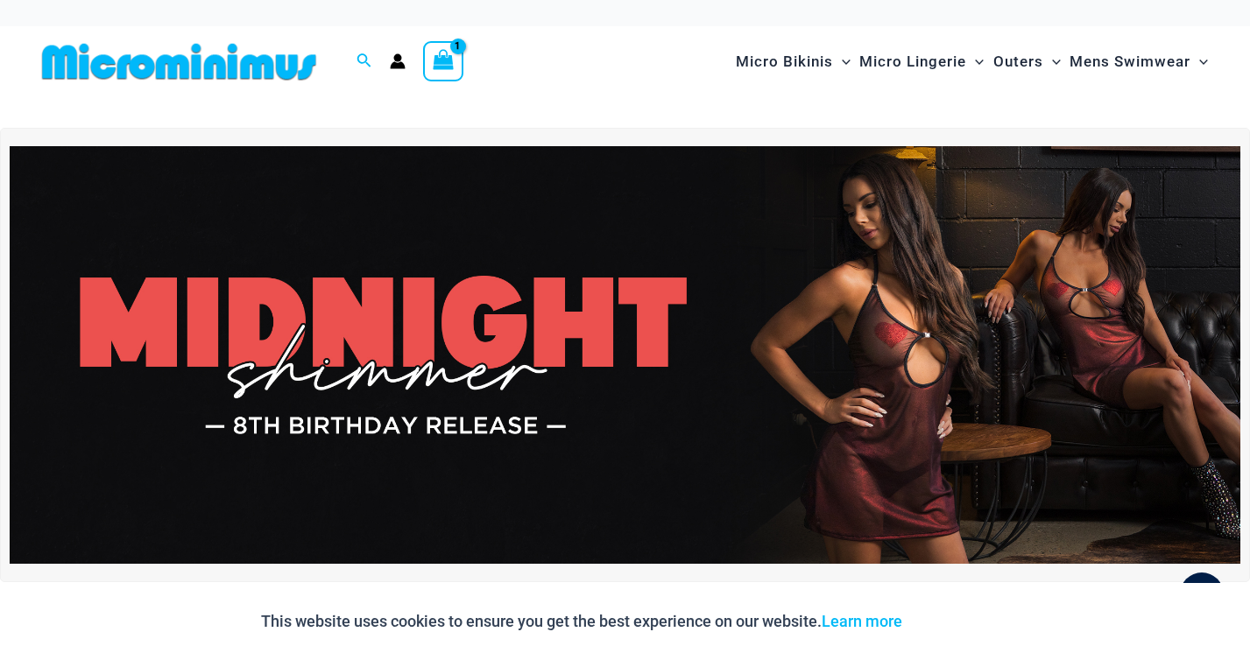
click at [398, 67] on icon "Account icon link" at bounding box center [398, 65] width 15 height 7
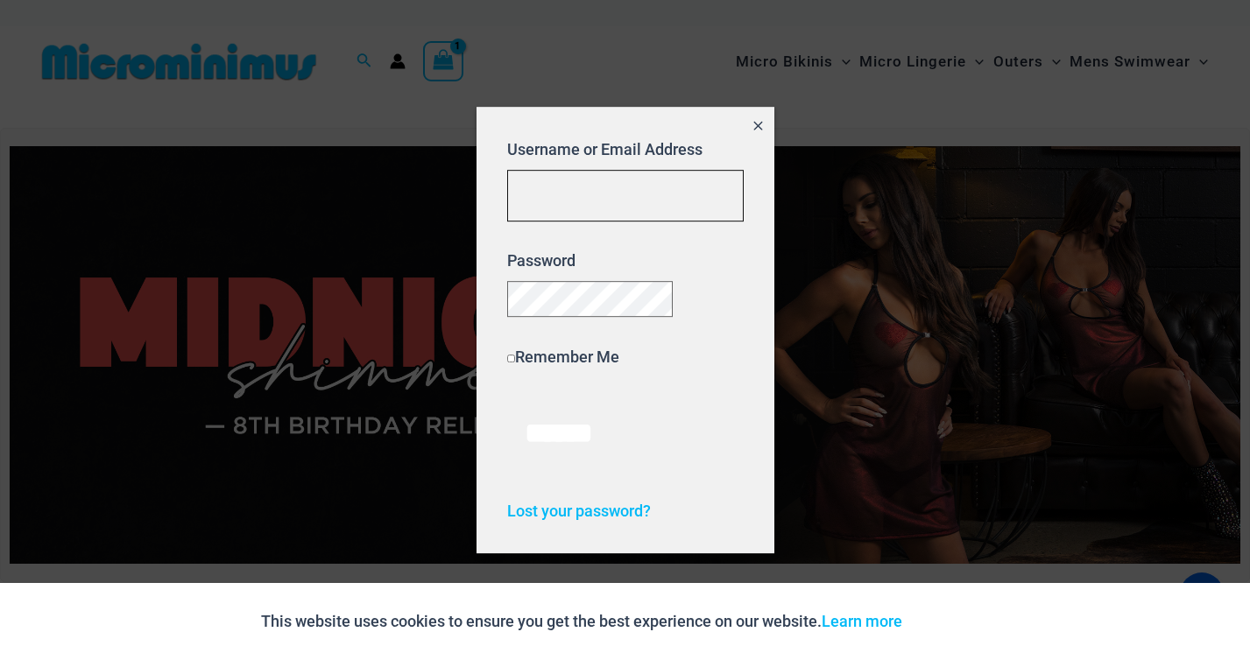
click at [607, 198] on input "Username or Email Address" at bounding box center [625, 196] width 236 height 52
type input "**********"
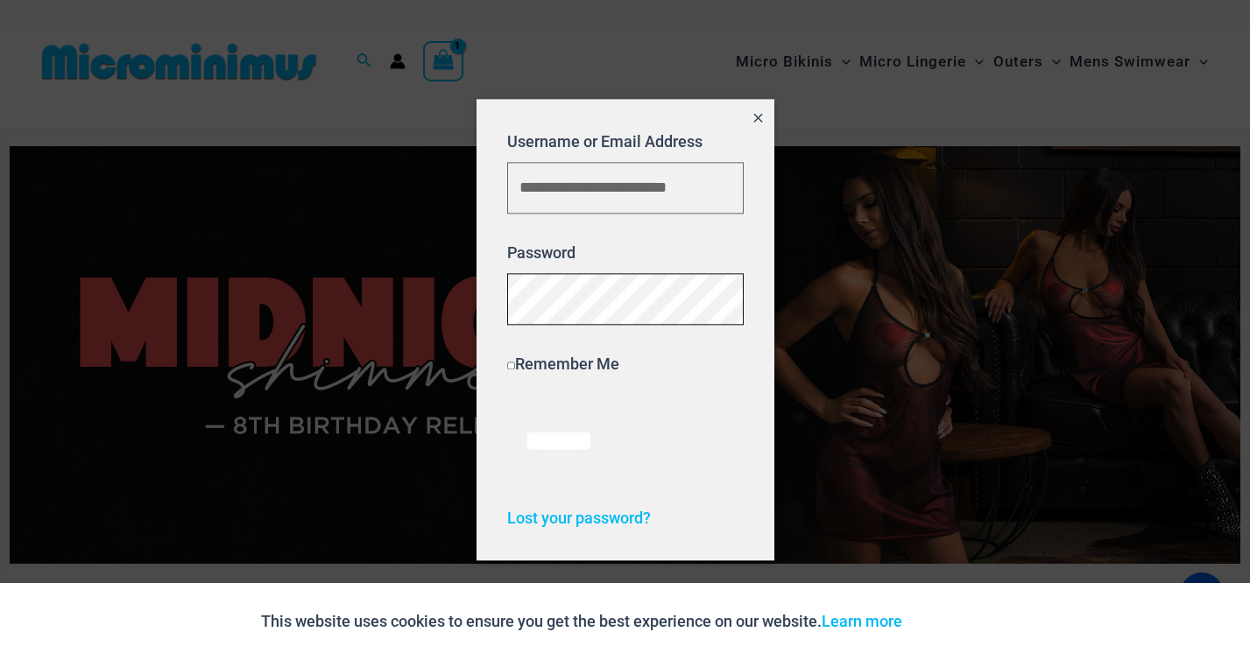
click at [623, 196] on form "**********" at bounding box center [625, 304] width 236 height 349
click at [572, 440] on input "******" at bounding box center [558, 441] width 103 height 75
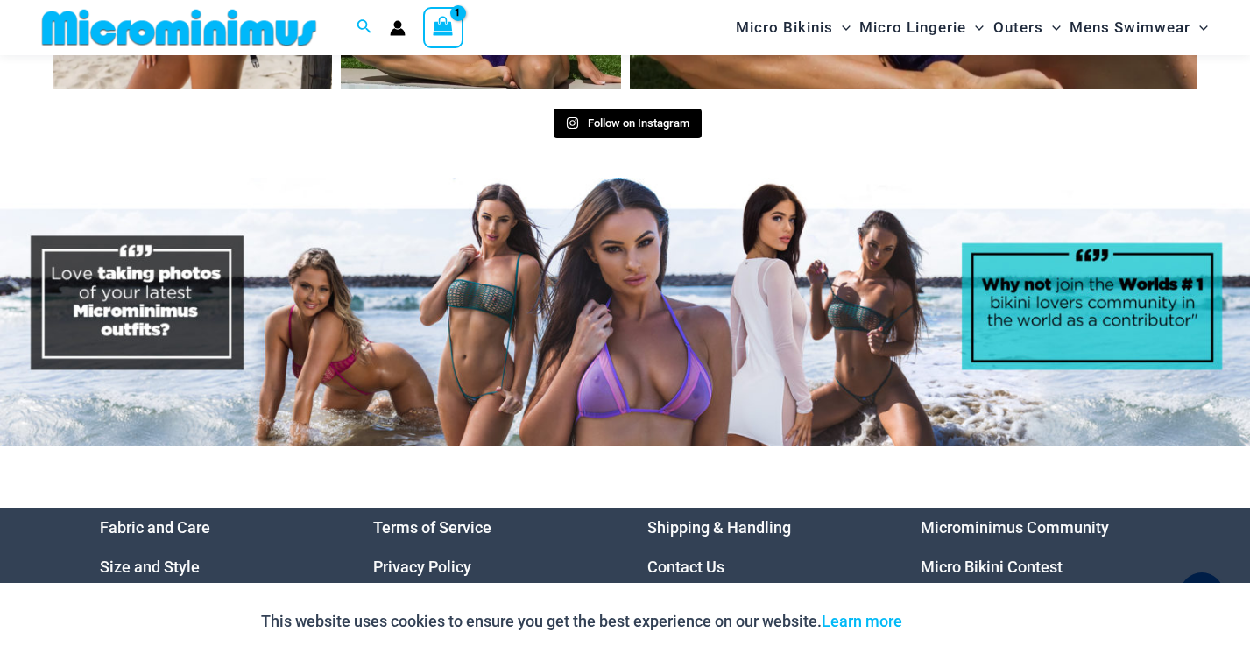
scroll to position [8201, 0]
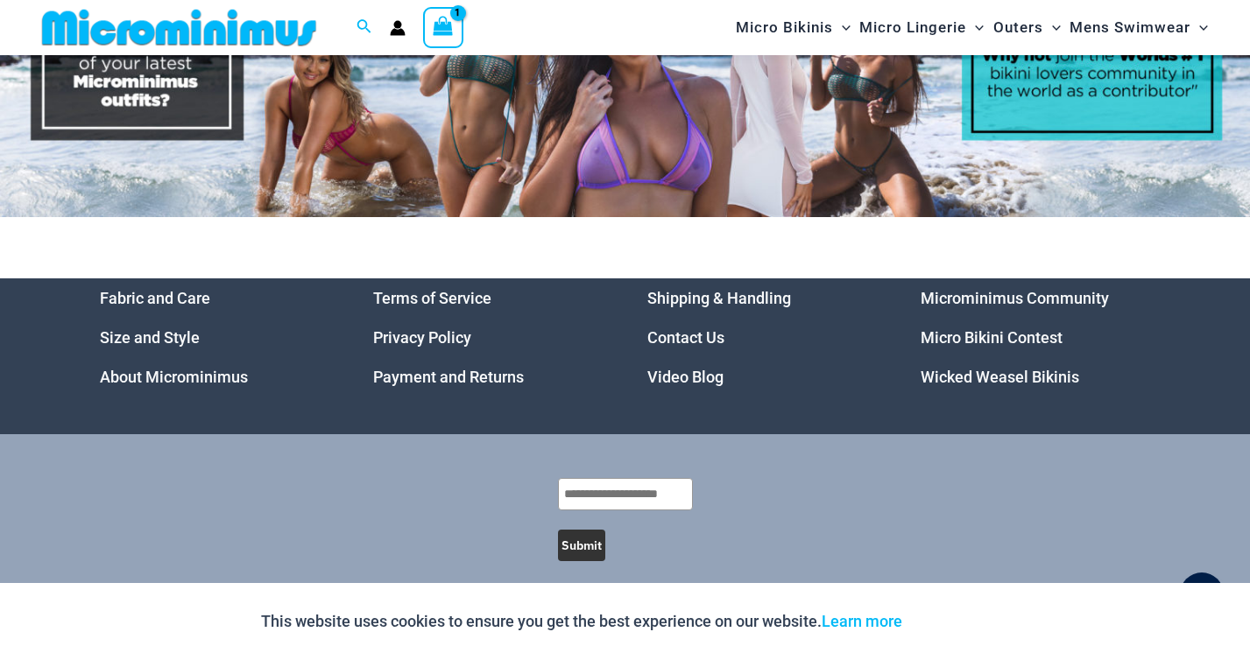
click at [957, 368] on link "Wicked Weasel Bikinis" at bounding box center [999, 377] width 158 height 18
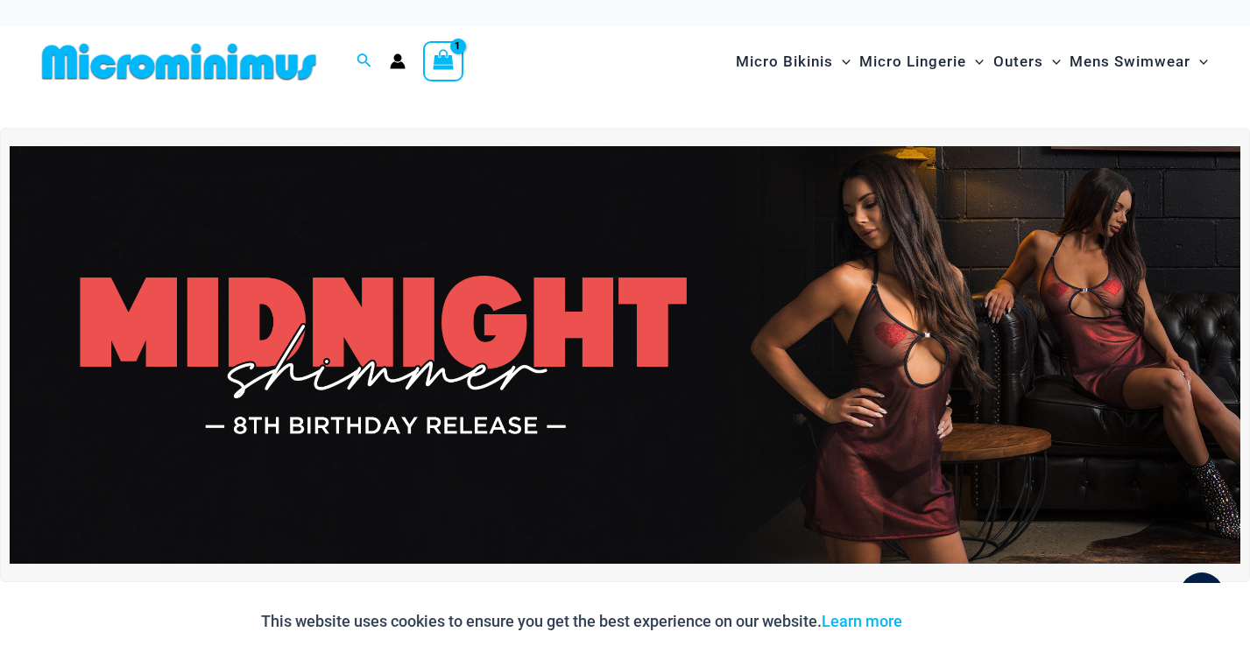
scroll to position [4, 0]
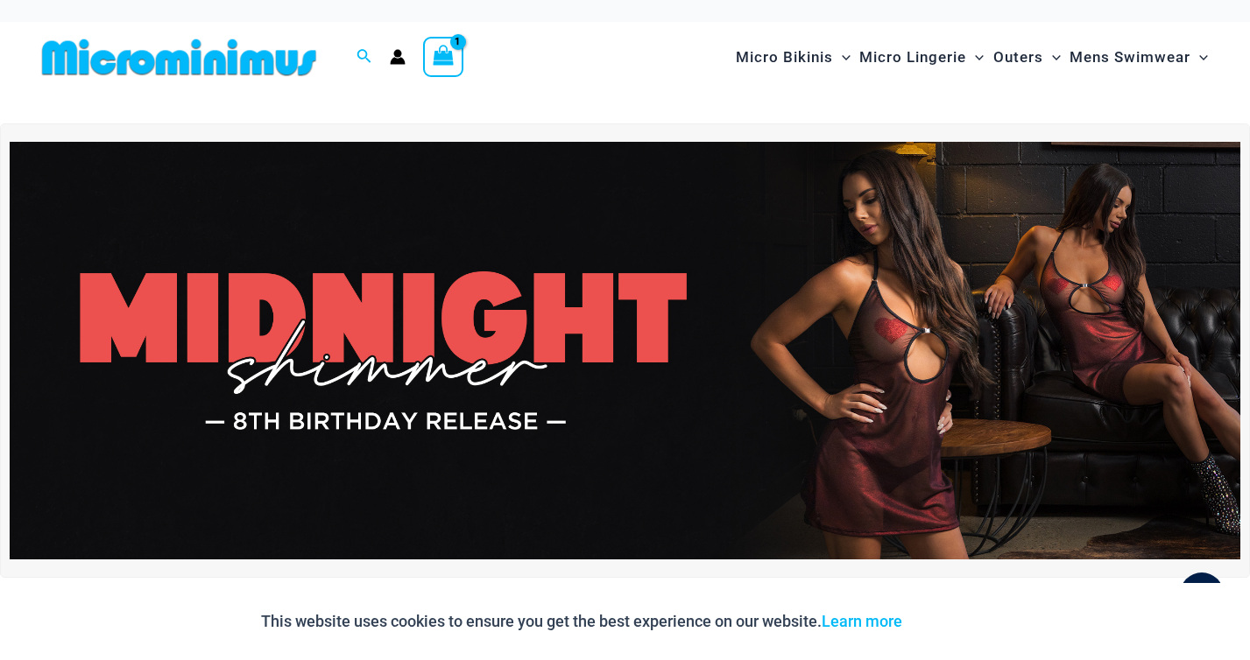
click at [393, 53] on icon "Account icon link" at bounding box center [398, 57] width 16 height 16
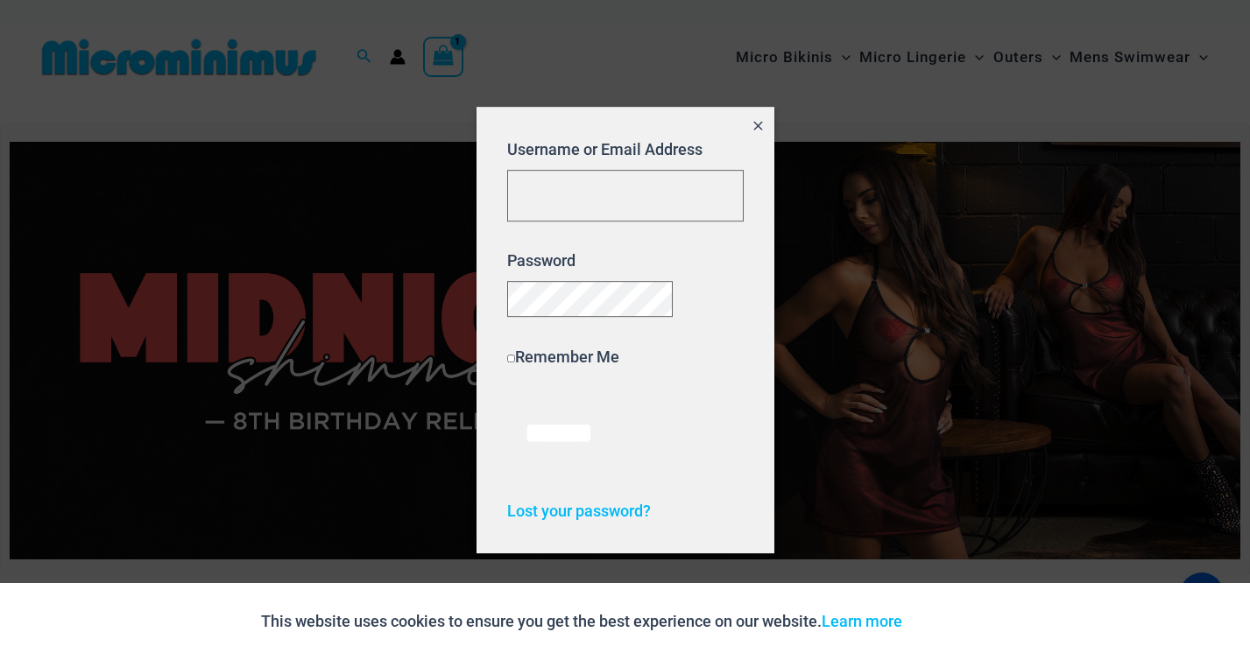
click at [602, 146] on label "Username or Email Address" at bounding box center [604, 149] width 195 height 18
click at [602, 170] on input "Username or Email Address" at bounding box center [625, 196] width 236 height 52
click at [602, 180] on input "Username or Email Address" at bounding box center [625, 196] width 236 height 52
type input "**********"
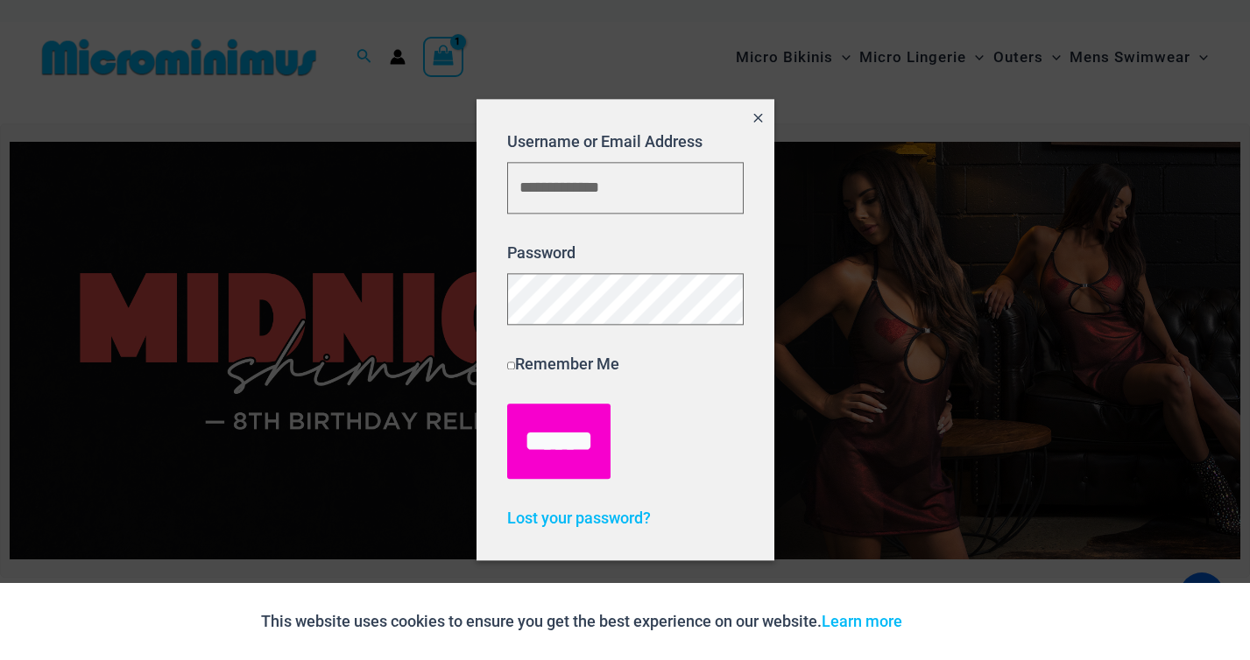
click at [553, 452] on input "******" at bounding box center [558, 441] width 103 height 75
